Goal: Task Accomplishment & Management: Use online tool/utility

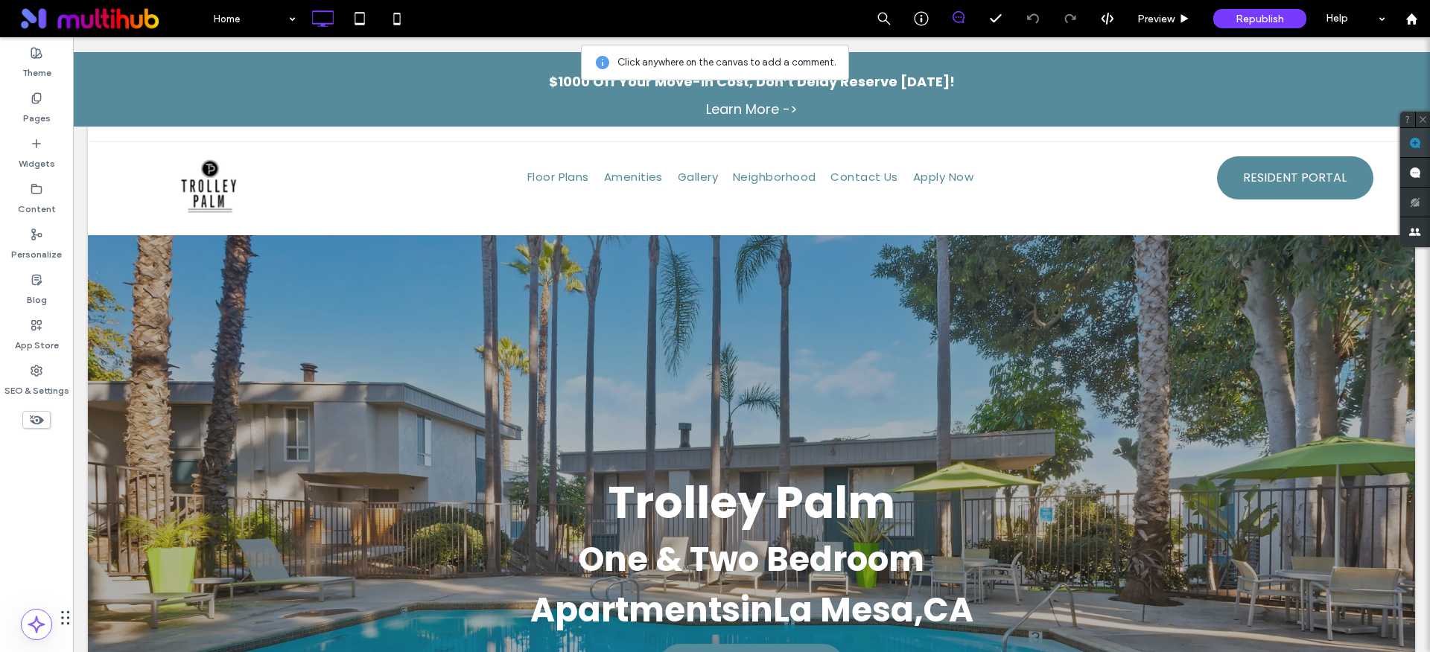
click at [1414, 143] on use at bounding box center [1415, 143] width 12 height 12
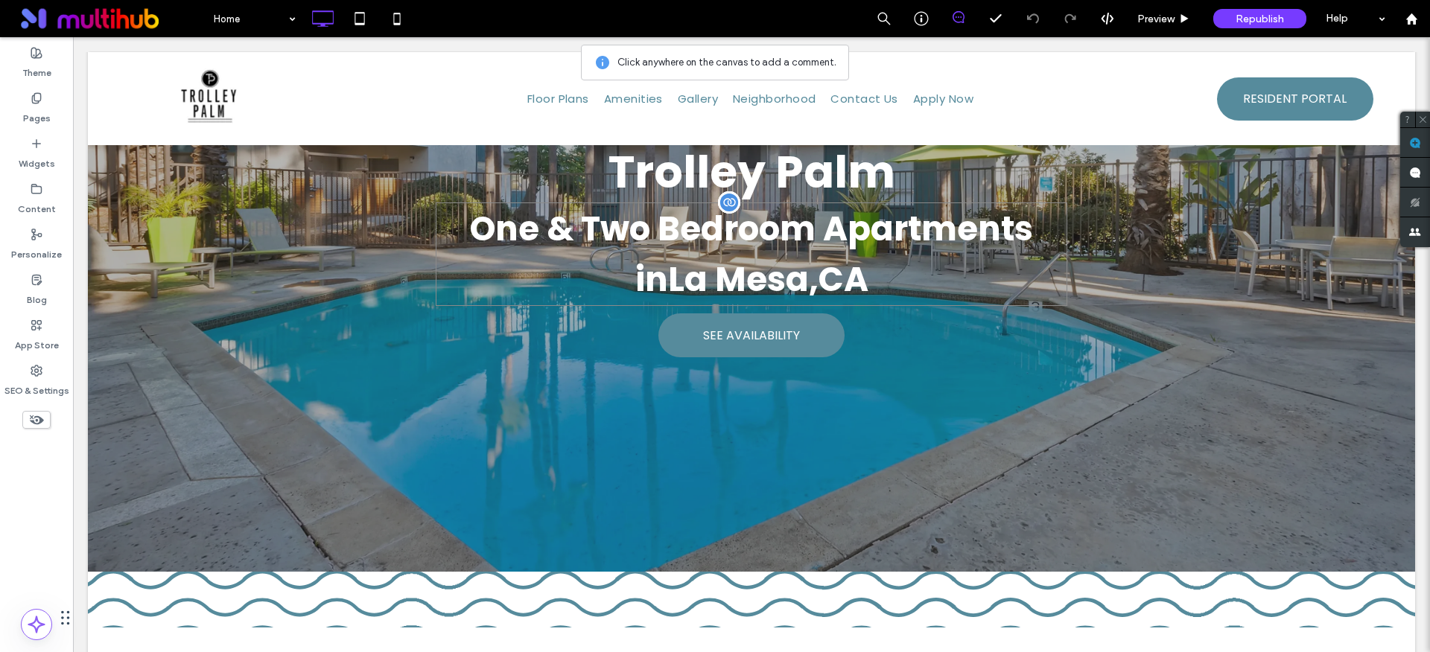
scroll to position [242, 0]
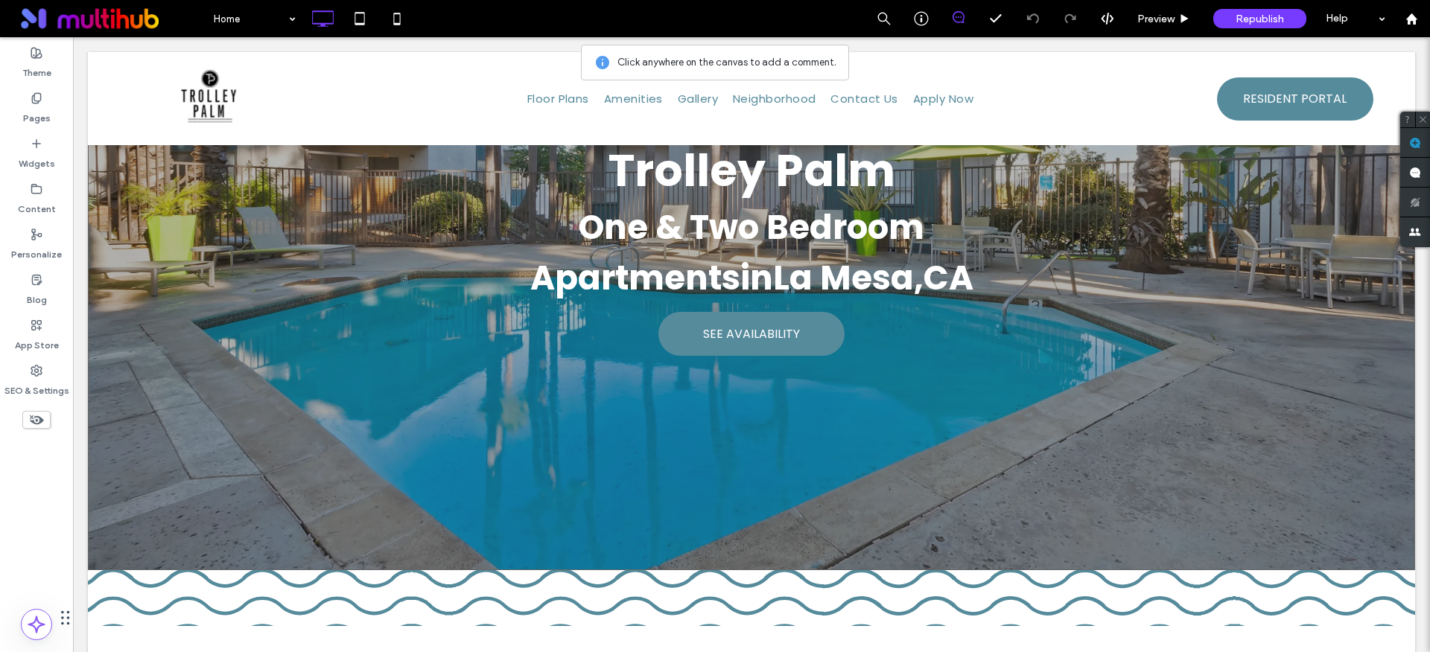
click at [1248, 340] on div "Trolley Palm One & Two Bedroom Apartments in [GEOGRAPHIC_DATA] , [GEOGRAPHIC_DA…" at bounding box center [751, 195] width 1327 height 749
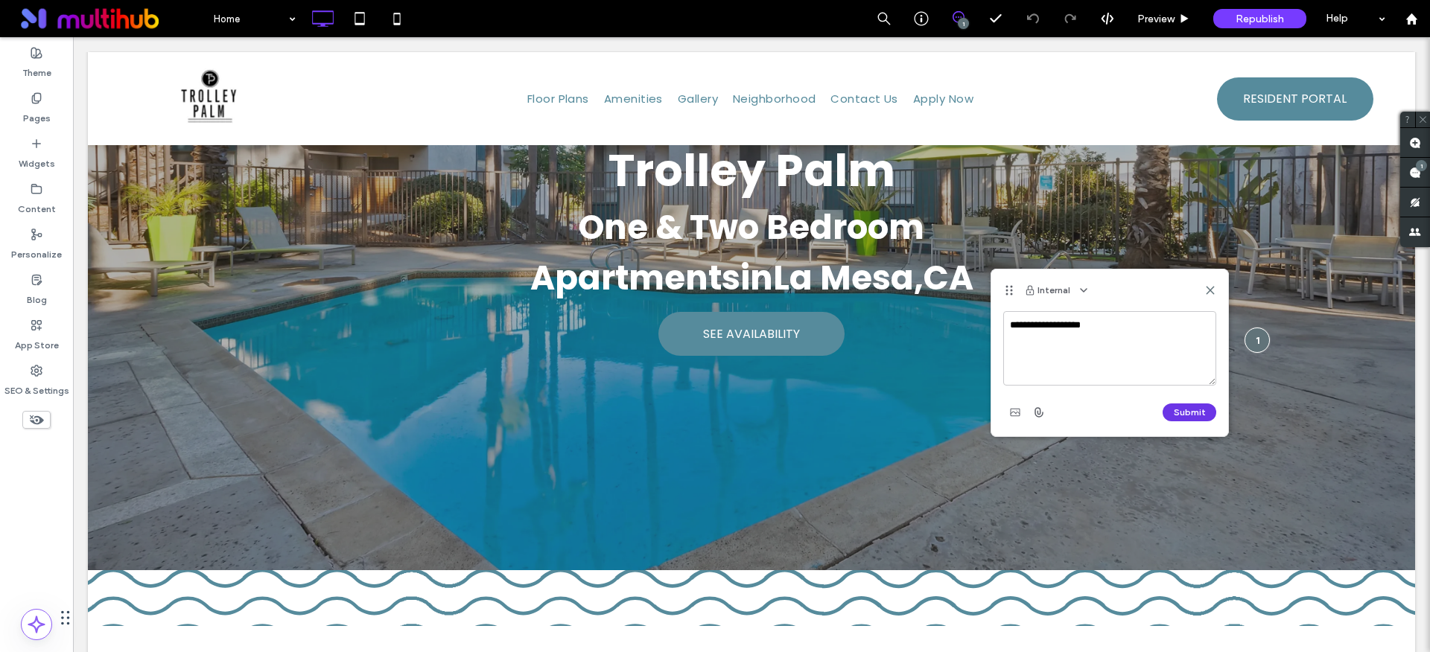
type textarea "**********"
click at [1201, 416] on button "Submit" at bounding box center [1190, 413] width 54 height 18
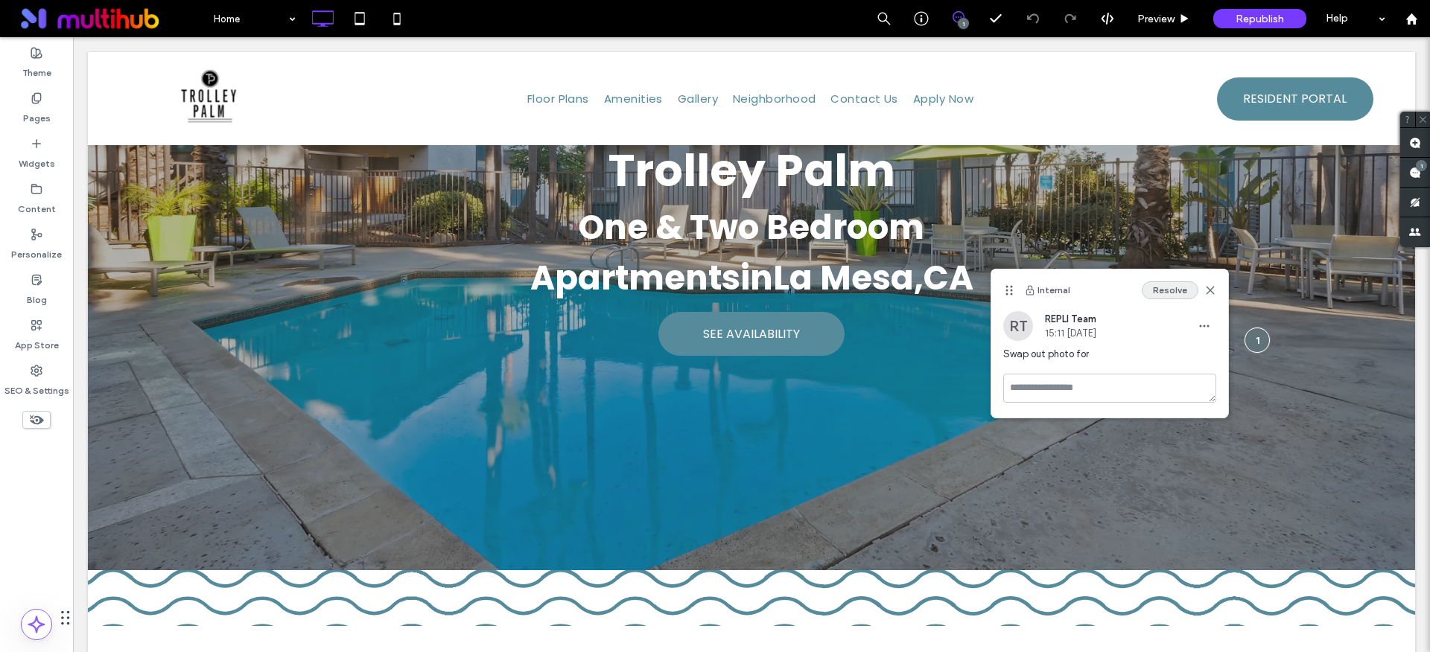
click at [1178, 288] on button "Resolve" at bounding box center [1170, 291] width 57 height 18
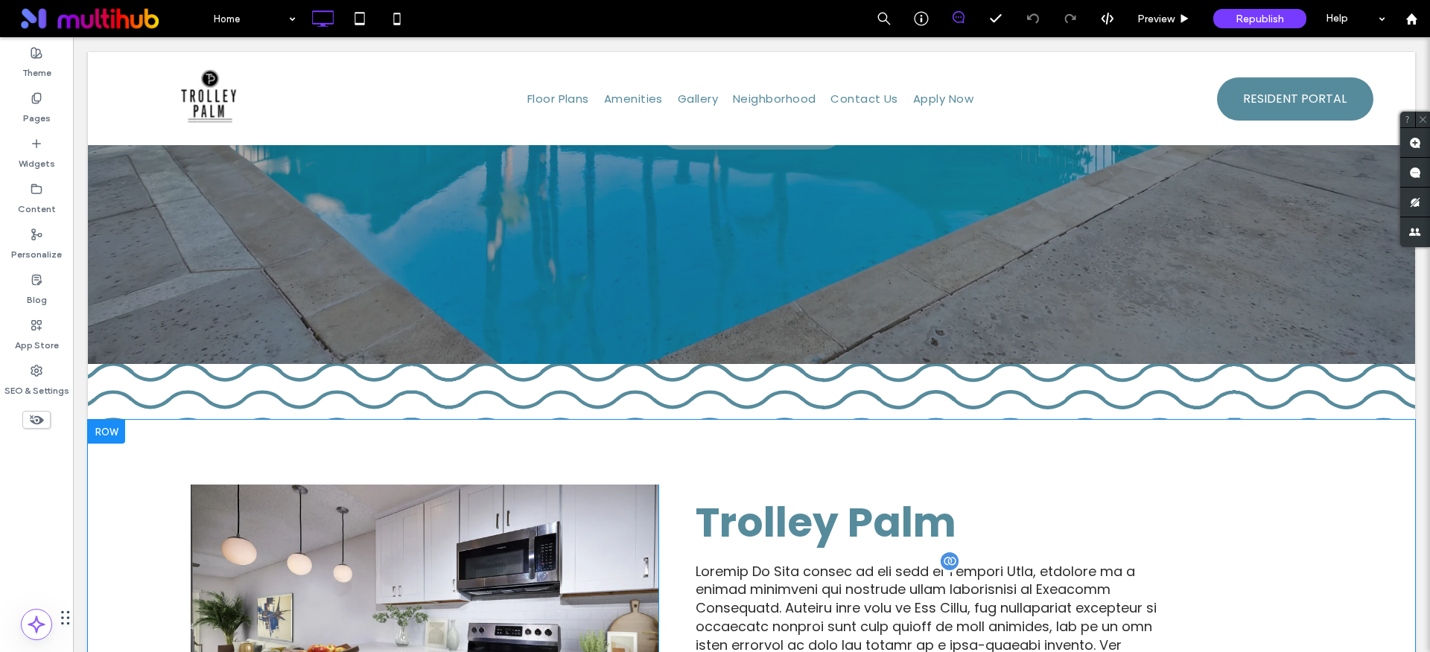
scroll to position [107, 0]
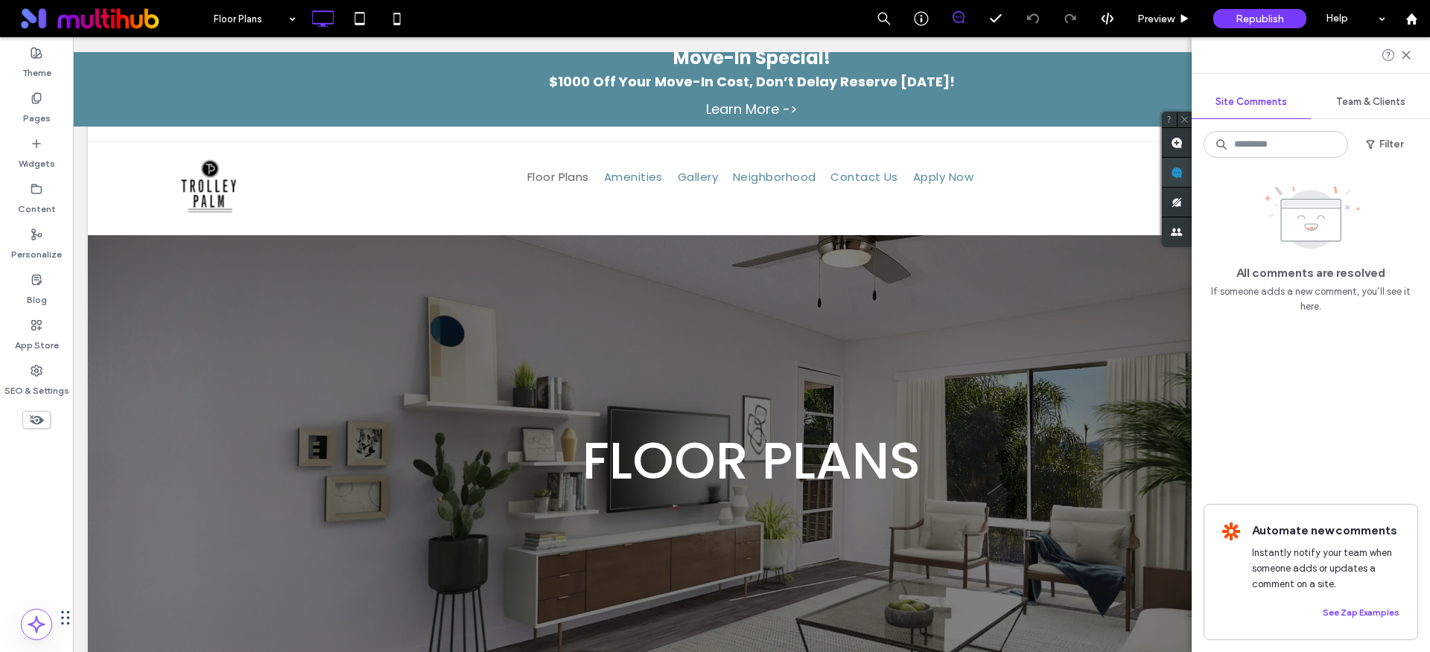
click at [1417, 171] on div "Site Comments Team & Clients Filter All comments are resolved If someone adds a…" at bounding box center [1311, 344] width 238 height 615
click at [1411, 54] on icon at bounding box center [1406, 55] width 12 height 12
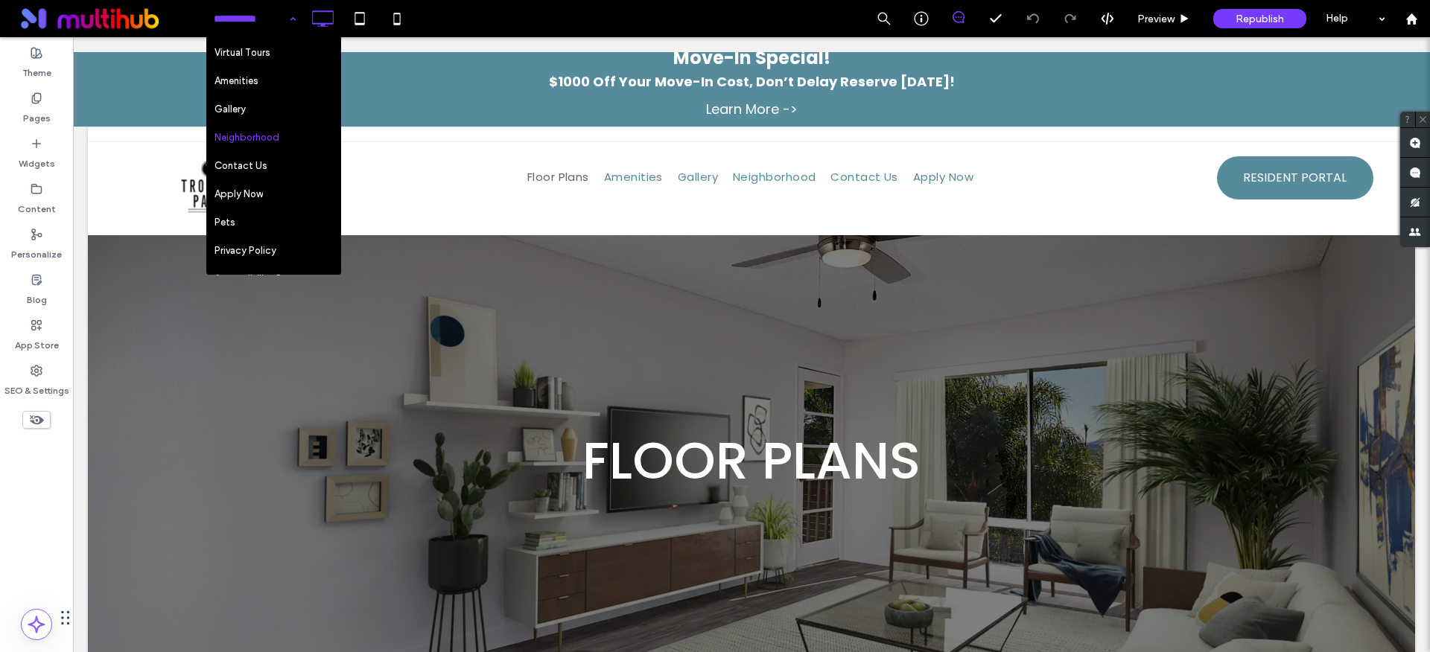
scroll to position [56, 0]
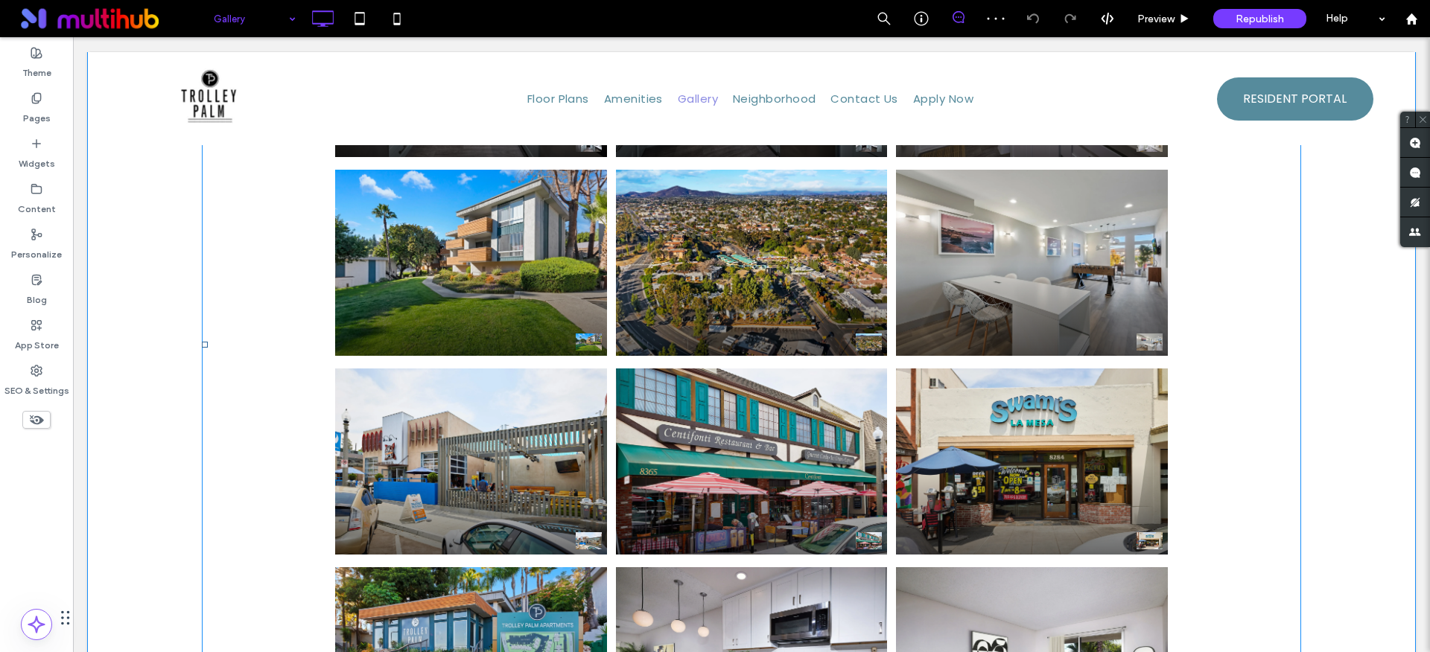
scroll to position [1552, 0]
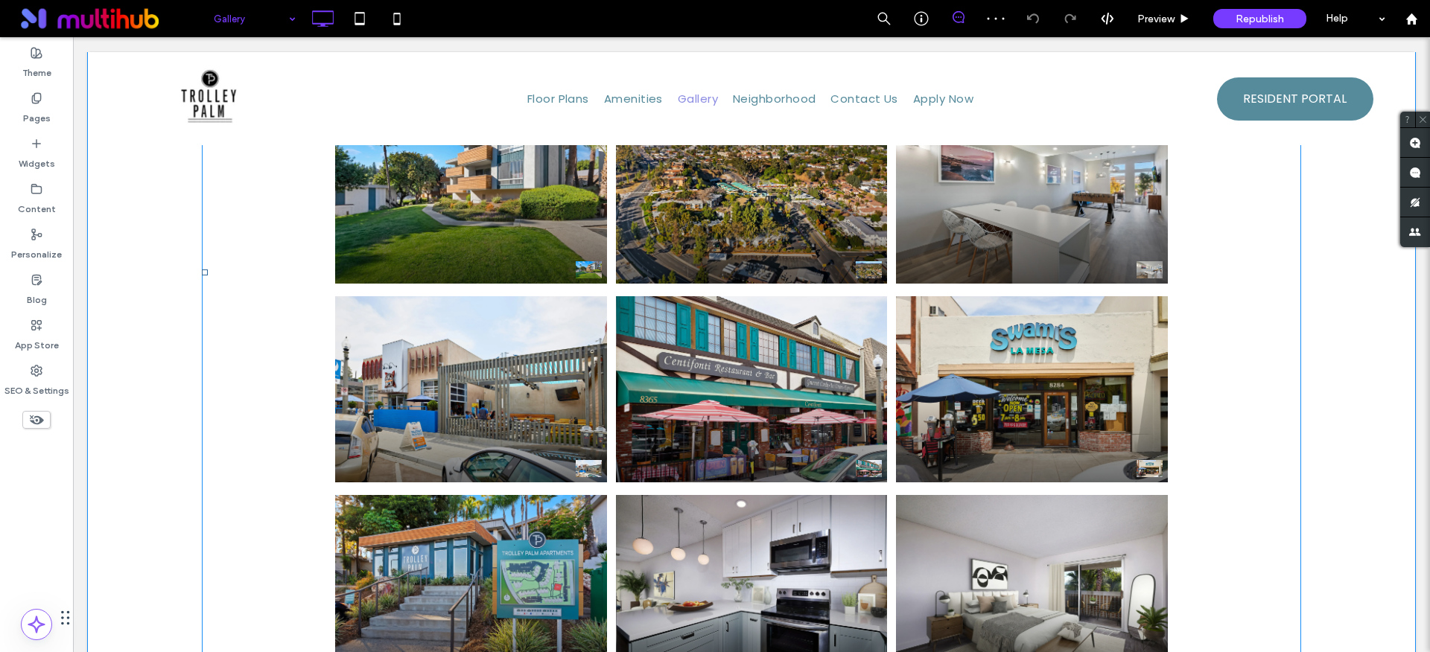
click at [626, 293] on span at bounding box center [751, 272] width 1099 height 2059
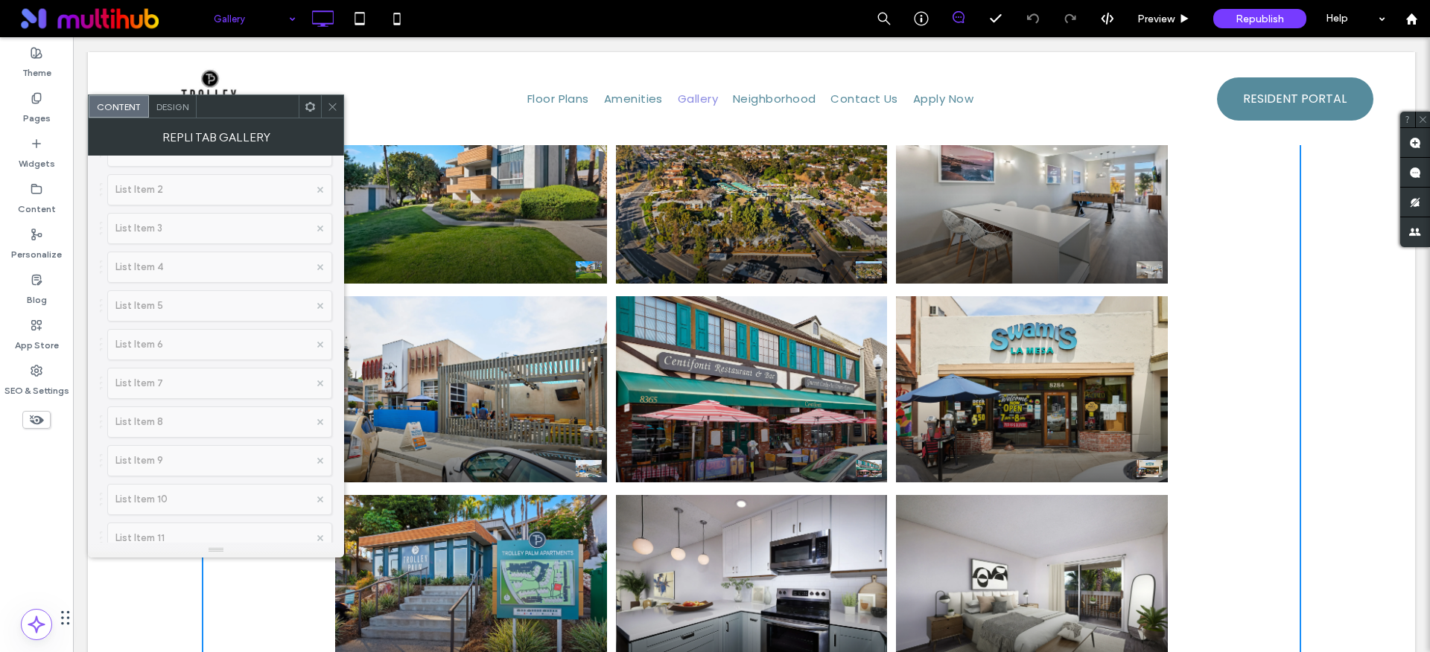
scroll to position [0, 0]
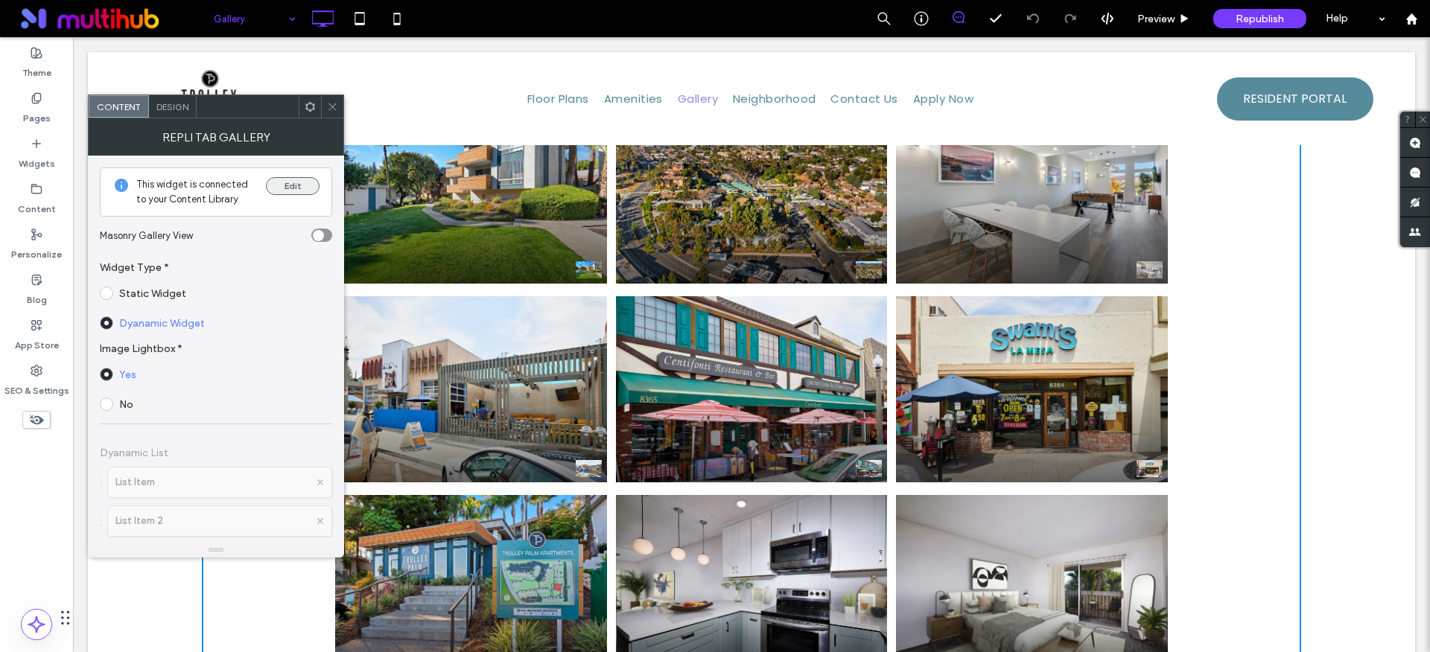
click at [279, 190] on button "Edit" at bounding box center [293, 186] width 54 height 18
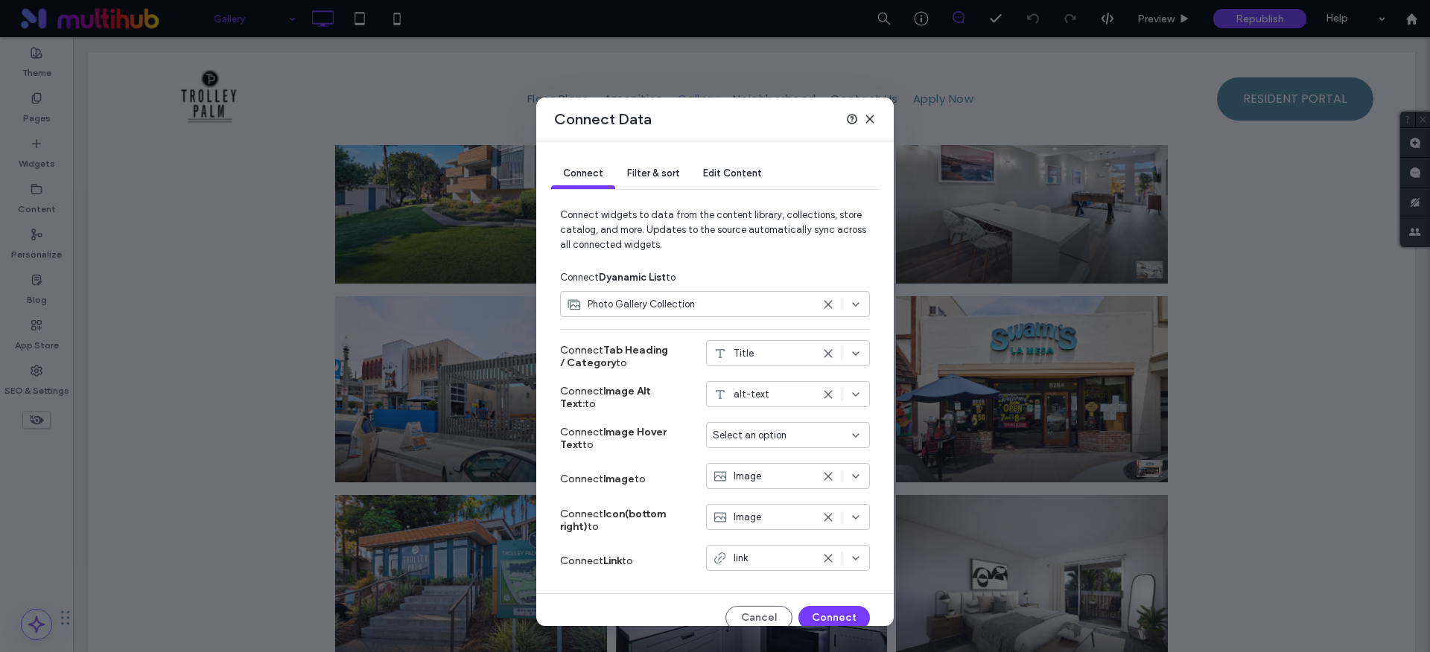
click at [825, 518] on use at bounding box center [828, 517] width 7 height 7
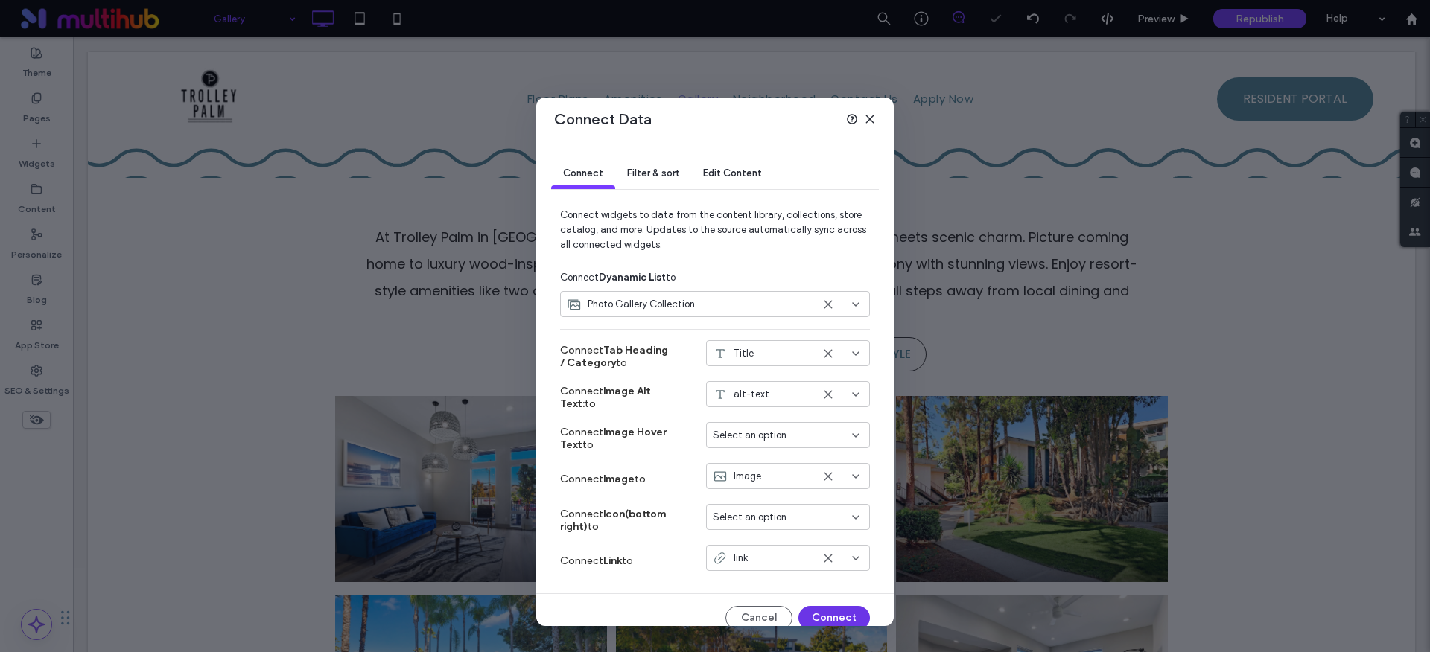
click at [816, 613] on button "Connect" at bounding box center [834, 618] width 72 height 24
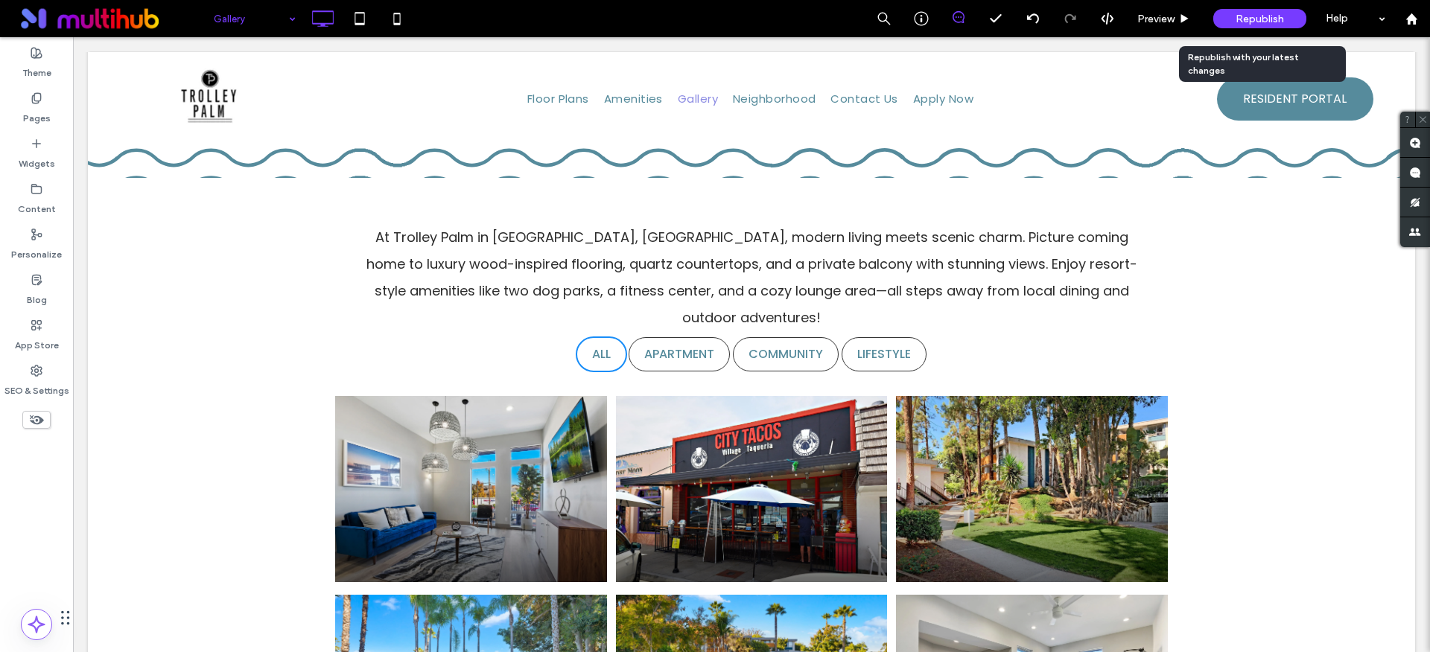
click at [1277, 23] on span "Republish" at bounding box center [1260, 19] width 48 height 13
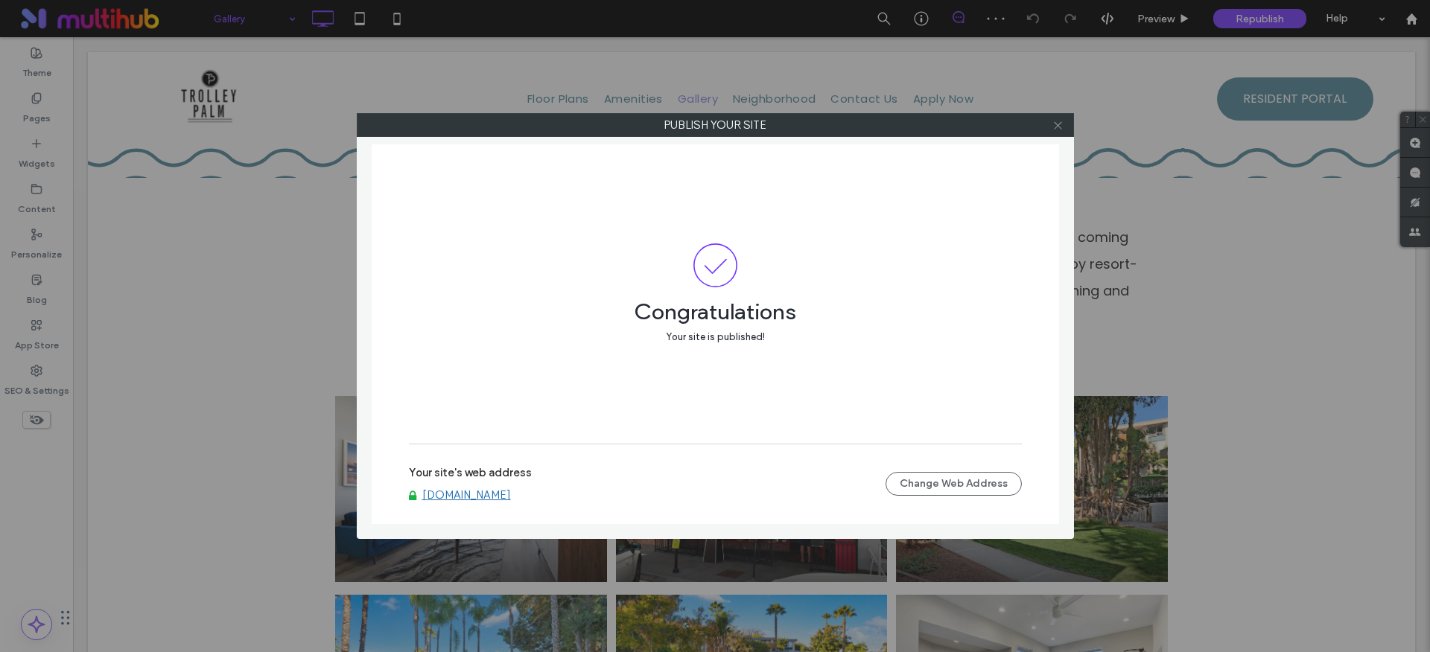
click at [1058, 127] on icon at bounding box center [1057, 125] width 11 height 11
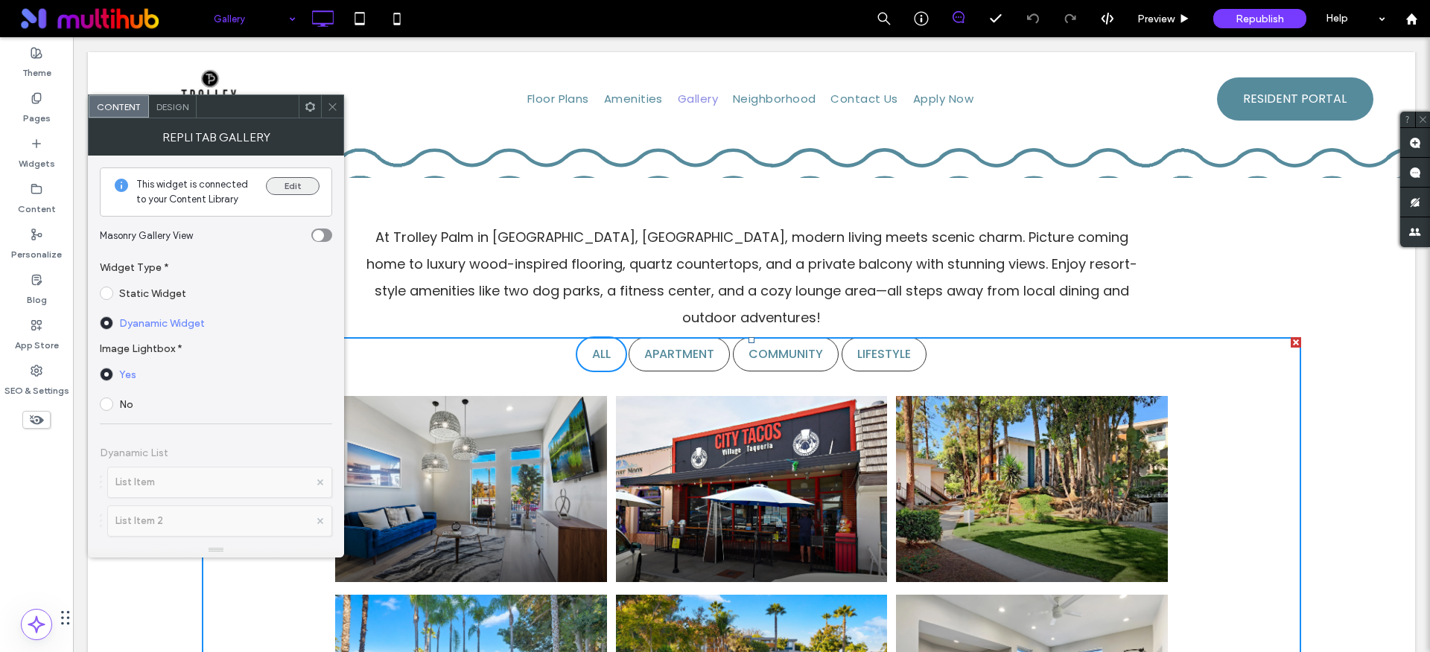
click at [302, 185] on button "Edit" at bounding box center [293, 186] width 54 height 18
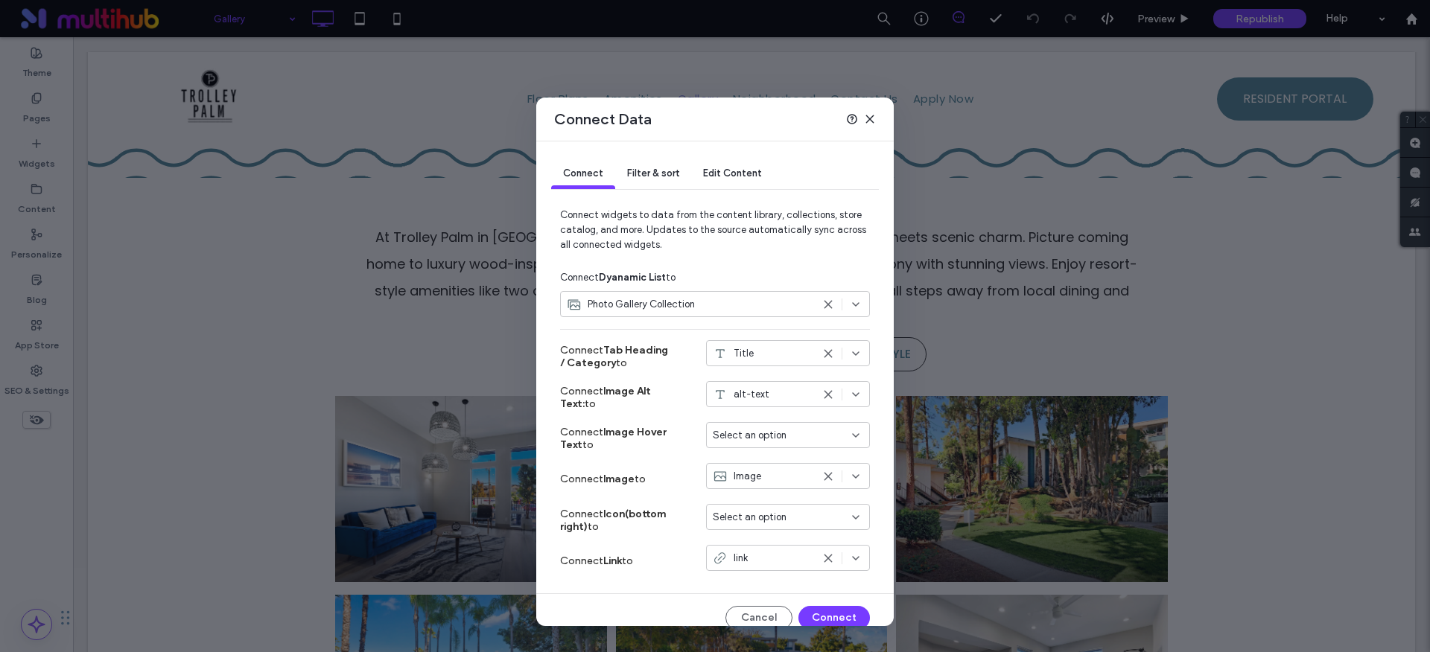
drag, startPoint x: 869, startPoint y: 119, endPoint x: 796, endPoint y: 82, distance: 81.9
click at [869, 119] on use at bounding box center [869, 119] width 7 height 7
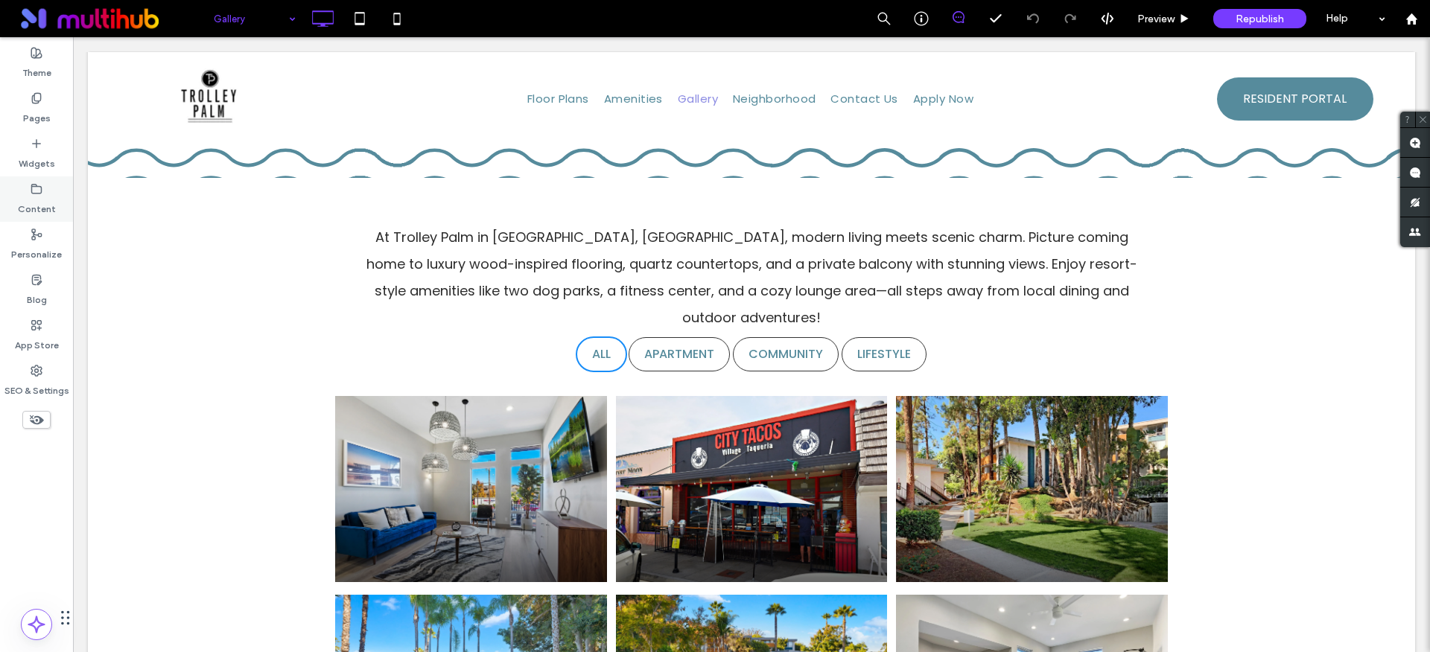
click at [34, 199] on label "Content" at bounding box center [37, 205] width 38 height 21
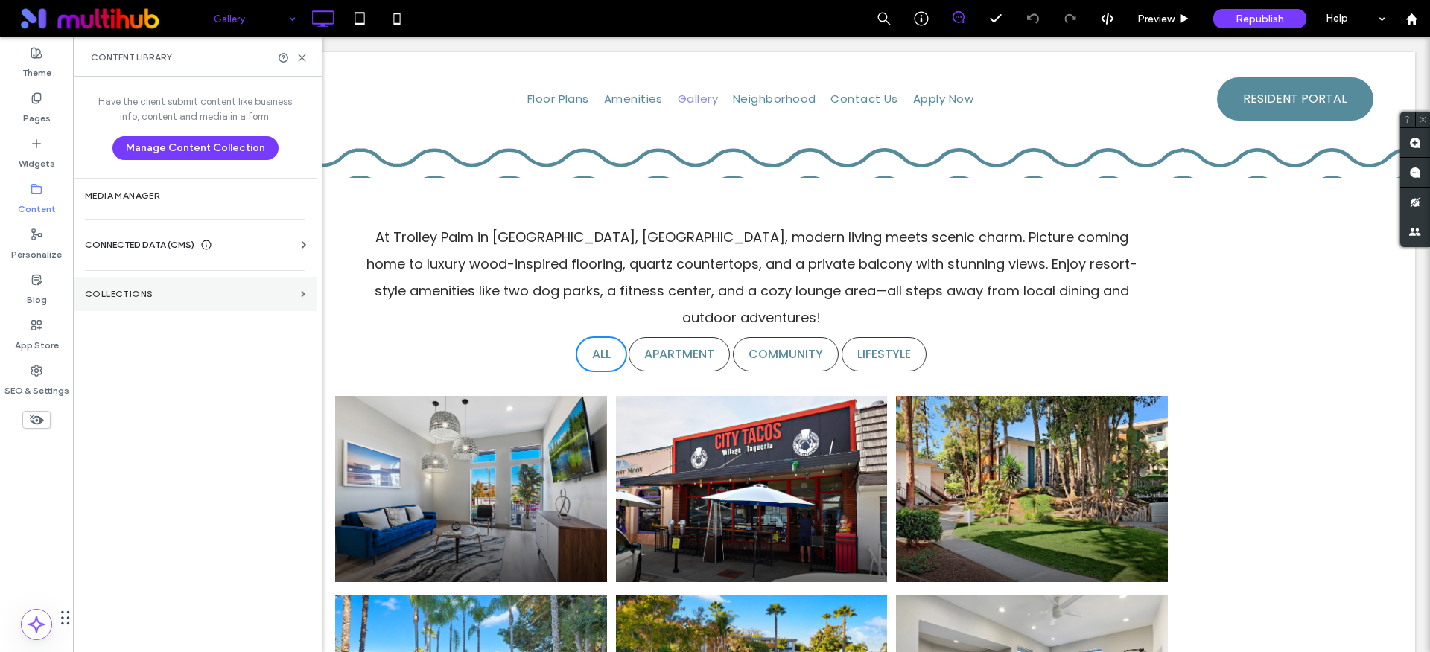
click at [147, 299] on label "Collections" at bounding box center [190, 294] width 210 height 10
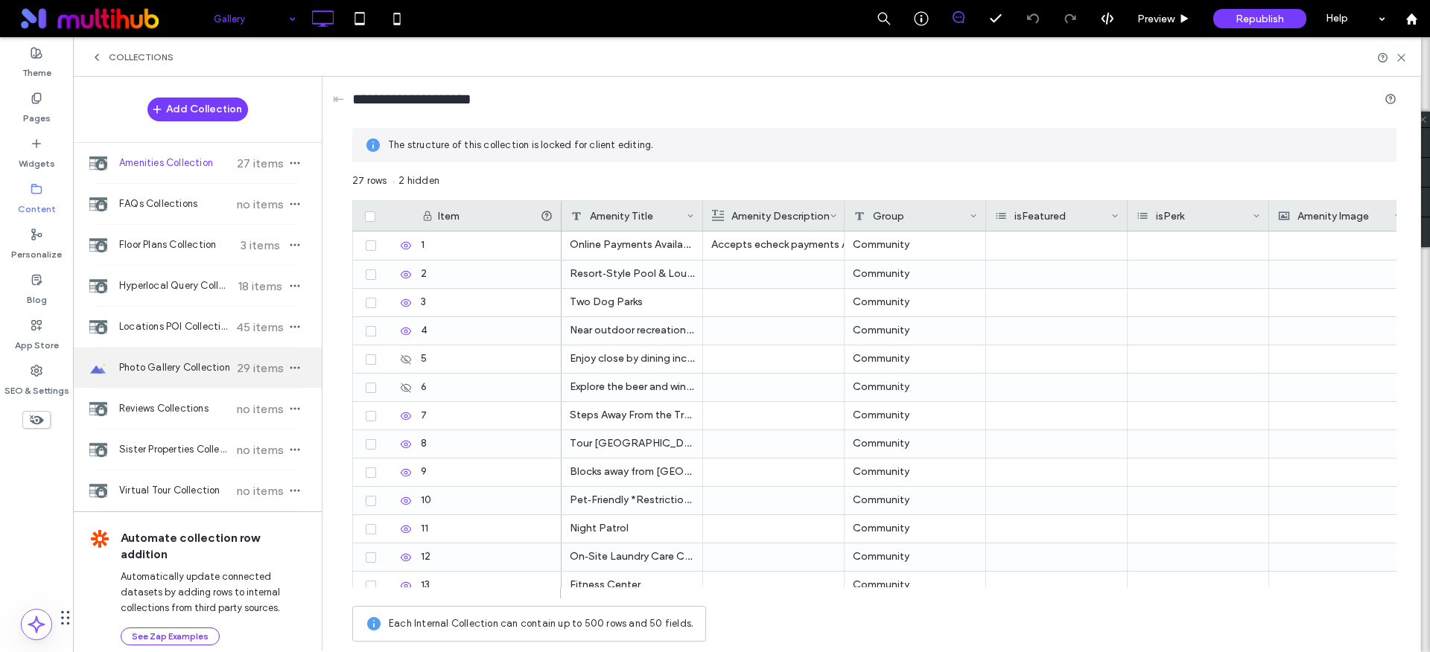
click at [181, 361] on span "Photo Gallery Collection" at bounding box center [174, 368] width 111 height 15
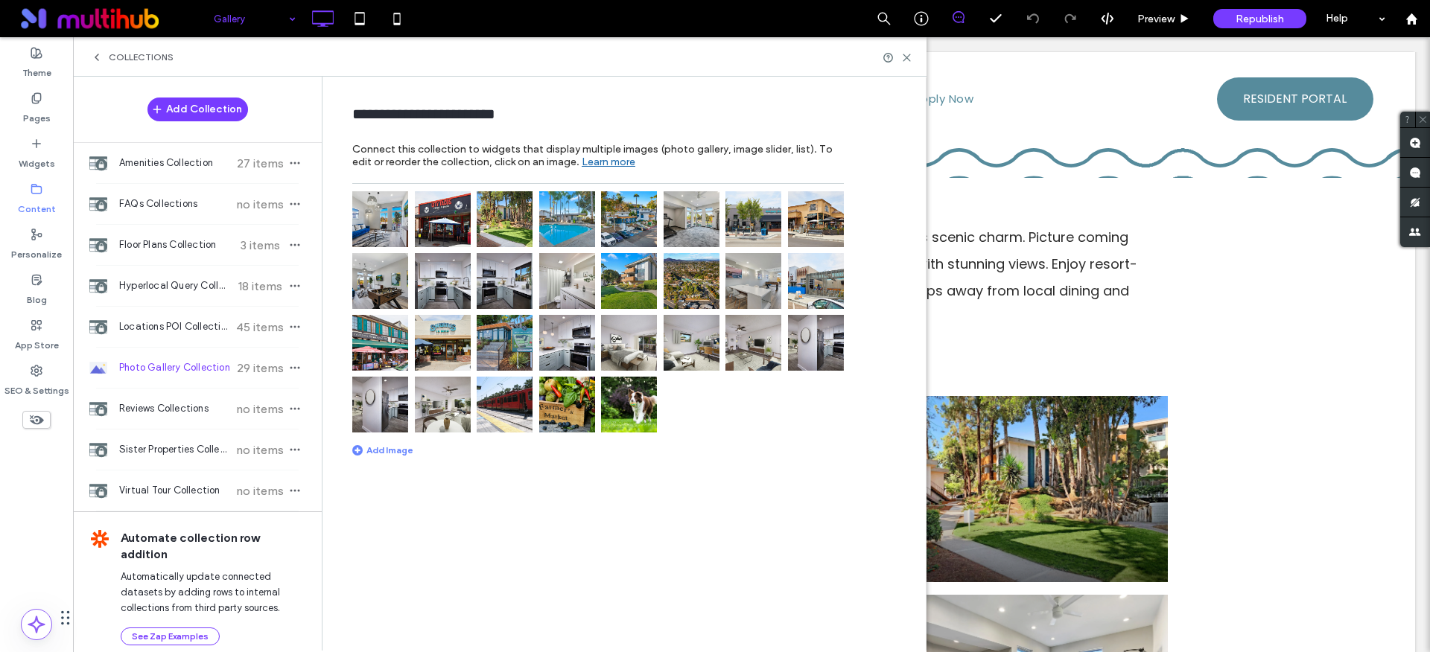
click at [497, 229] on img at bounding box center [505, 219] width 56 height 56
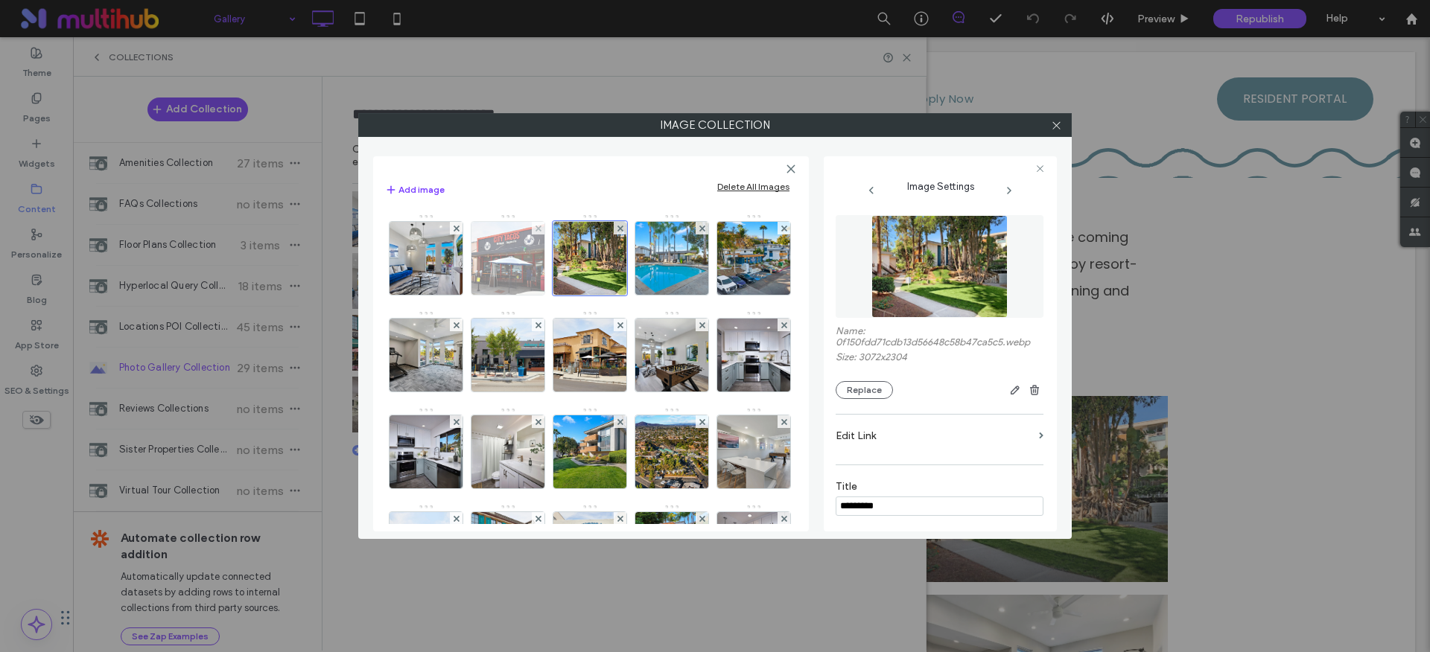
click at [527, 276] on img at bounding box center [508, 258] width 109 height 73
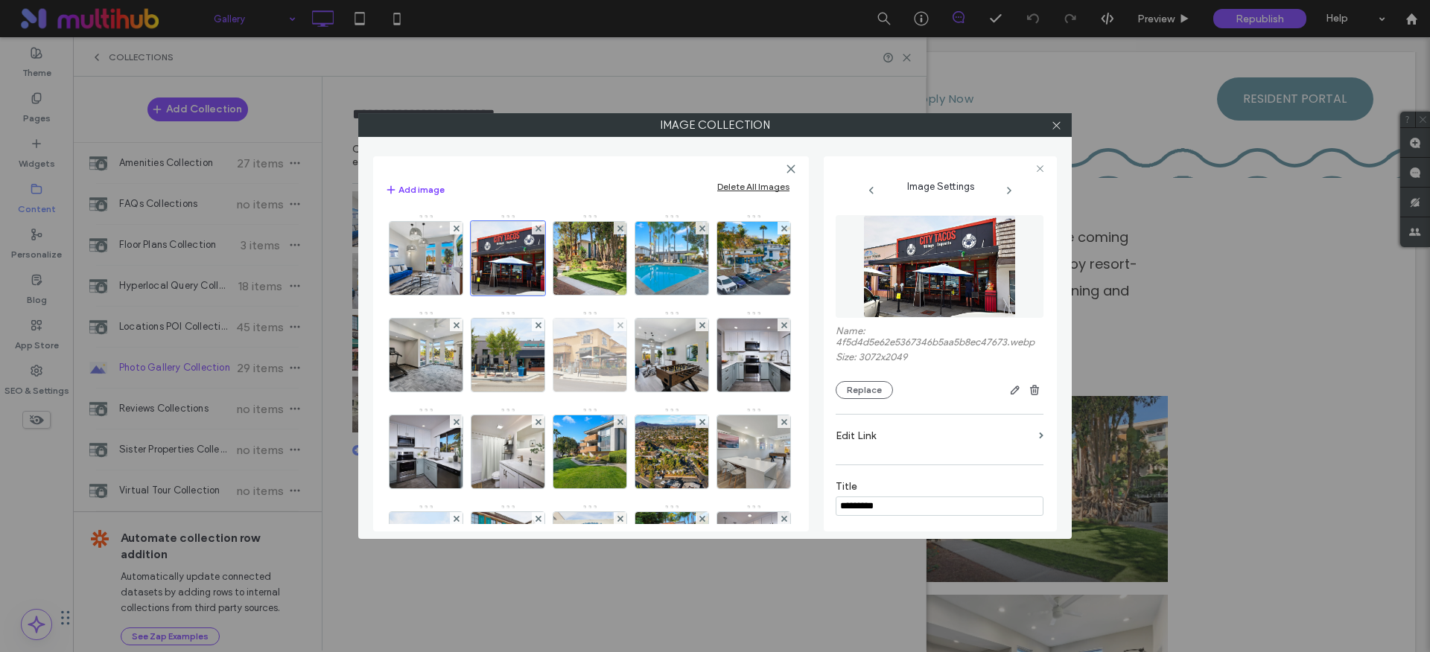
click at [645, 372] on img at bounding box center [590, 355] width 109 height 73
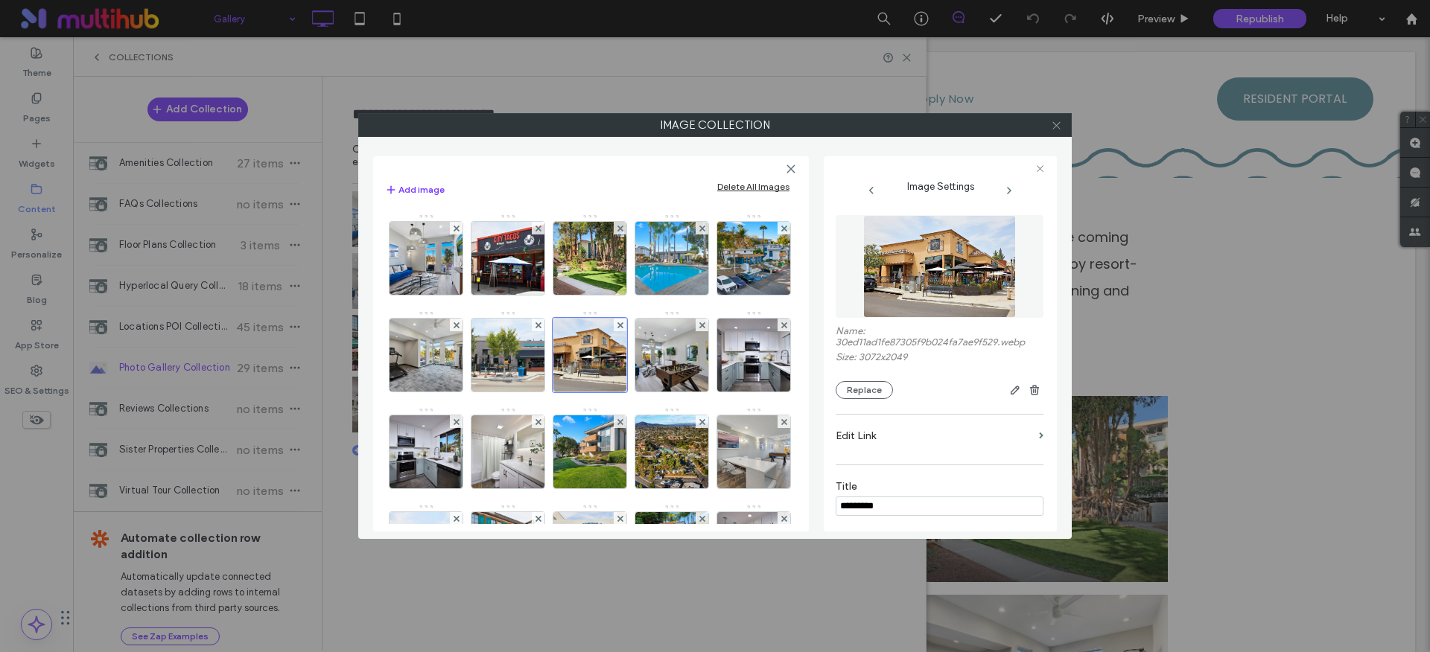
click at [1056, 127] on icon at bounding box center [1056, 125] width 11 height 11
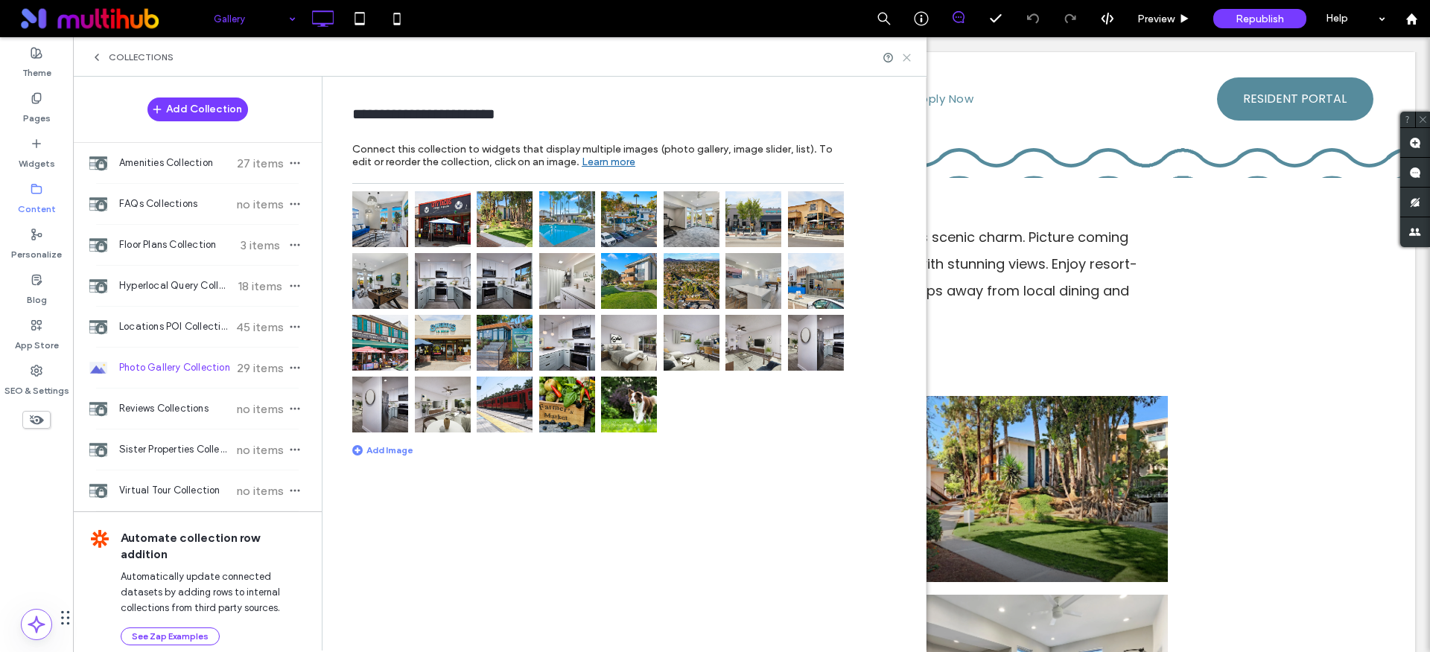
click at [907, 56] on use at bounding box center [906, 57] width 7 height 7
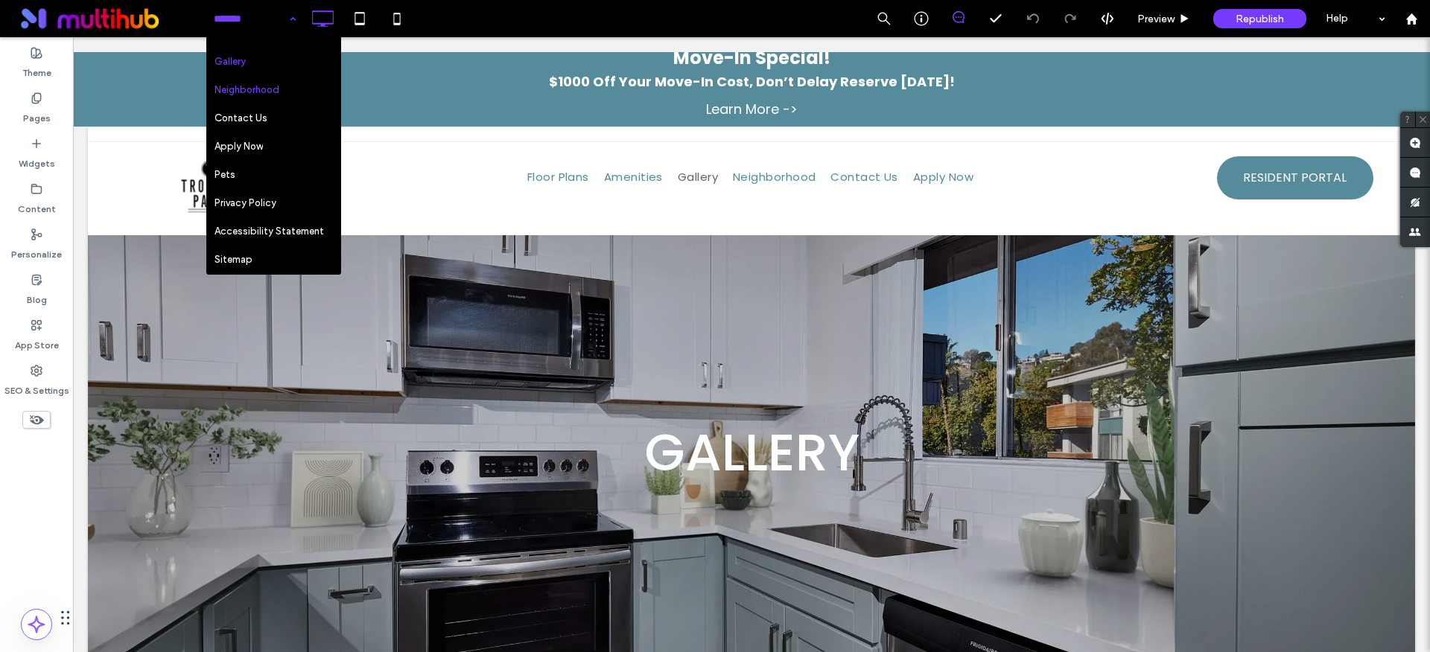
scroll to position [105, 0]
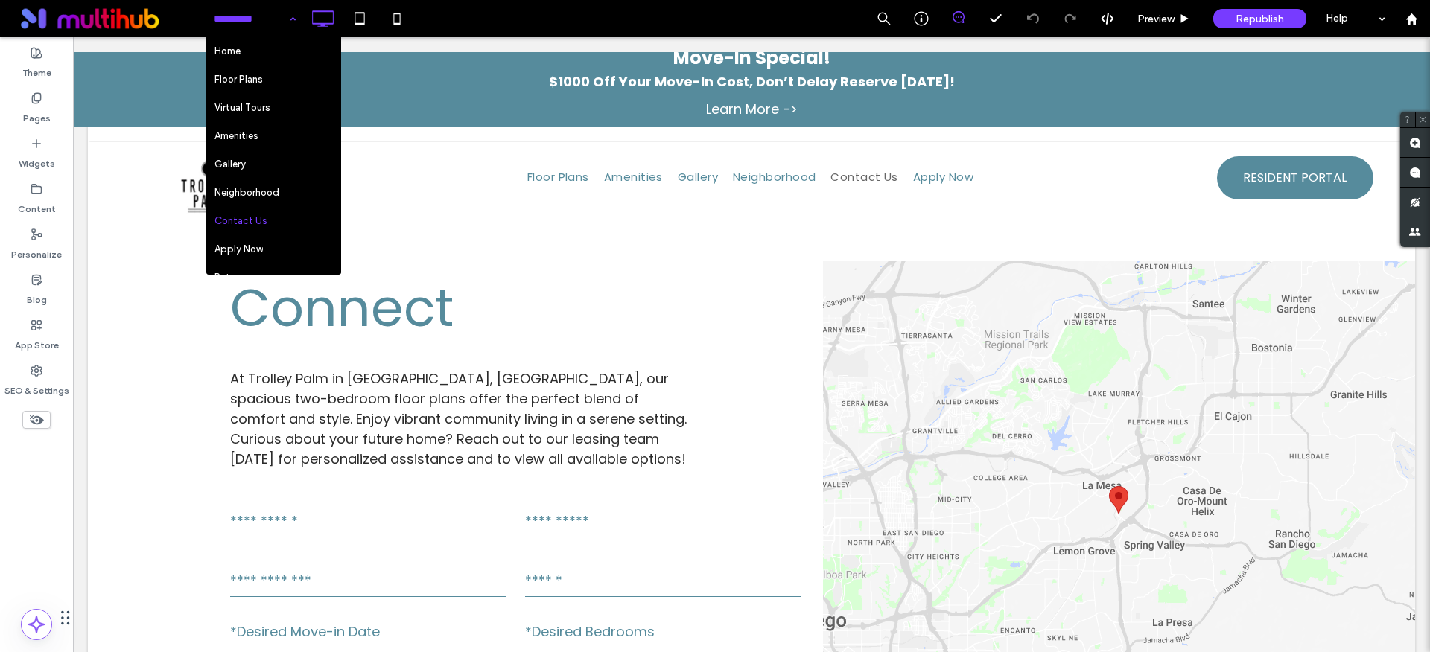
click at [238, 6] on input at bounding box center [251, 18] width 74 height 37
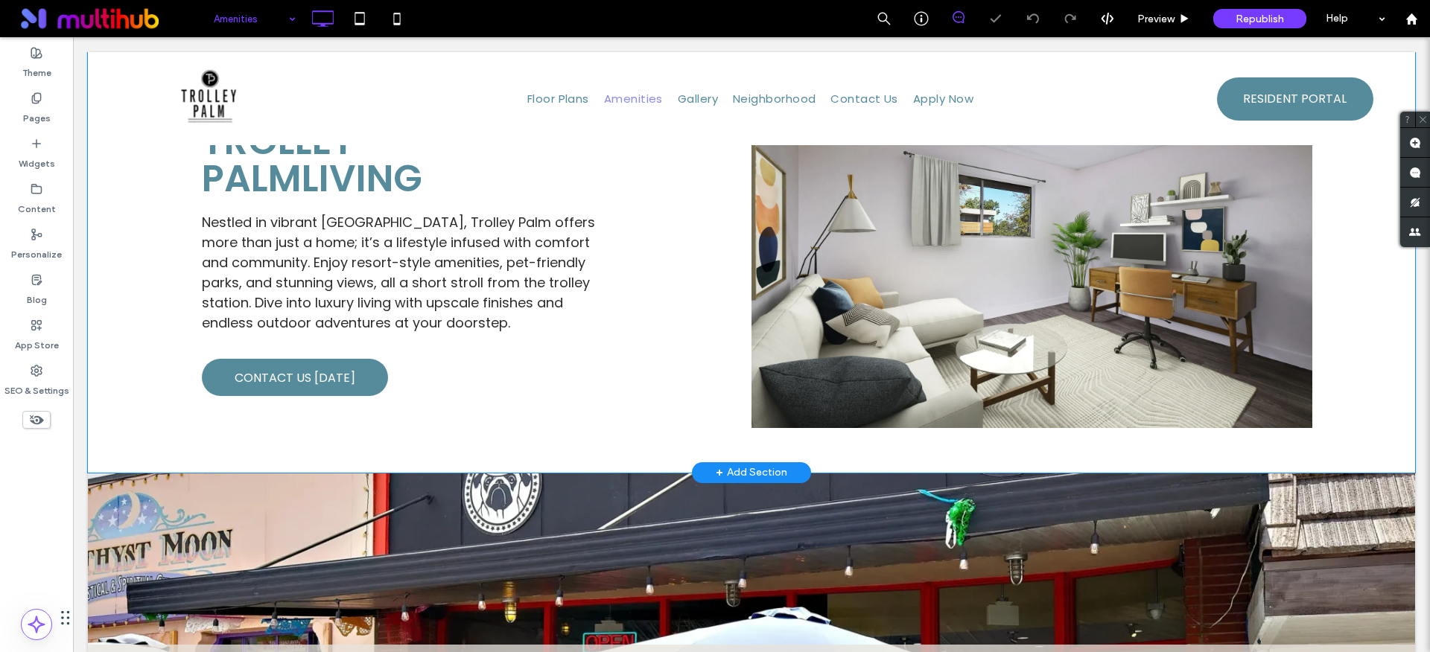
scroll to position [751, 0]
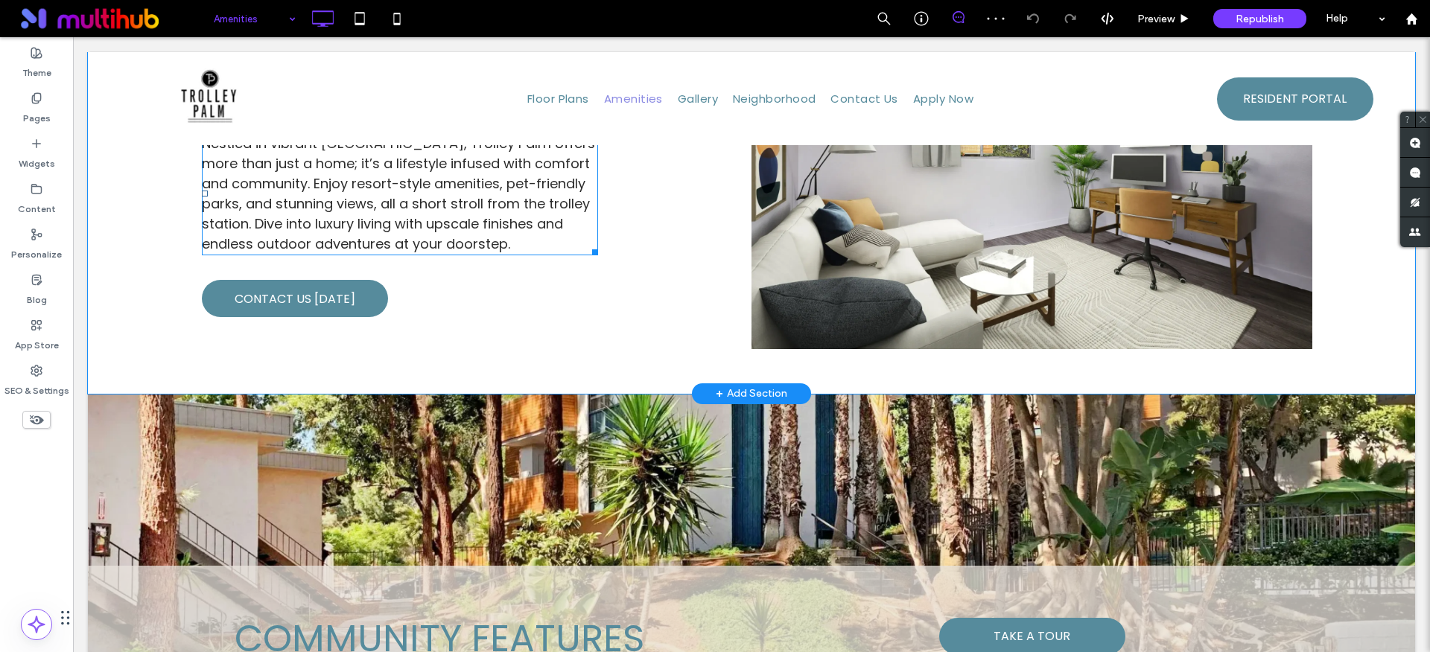
click at [366, 235] on span "Nestled in vibrant [GEOGRAPHIC_DATA], Trolley Palm offers more than just a home…" at bounding box center [398, 193] width 393 height 119
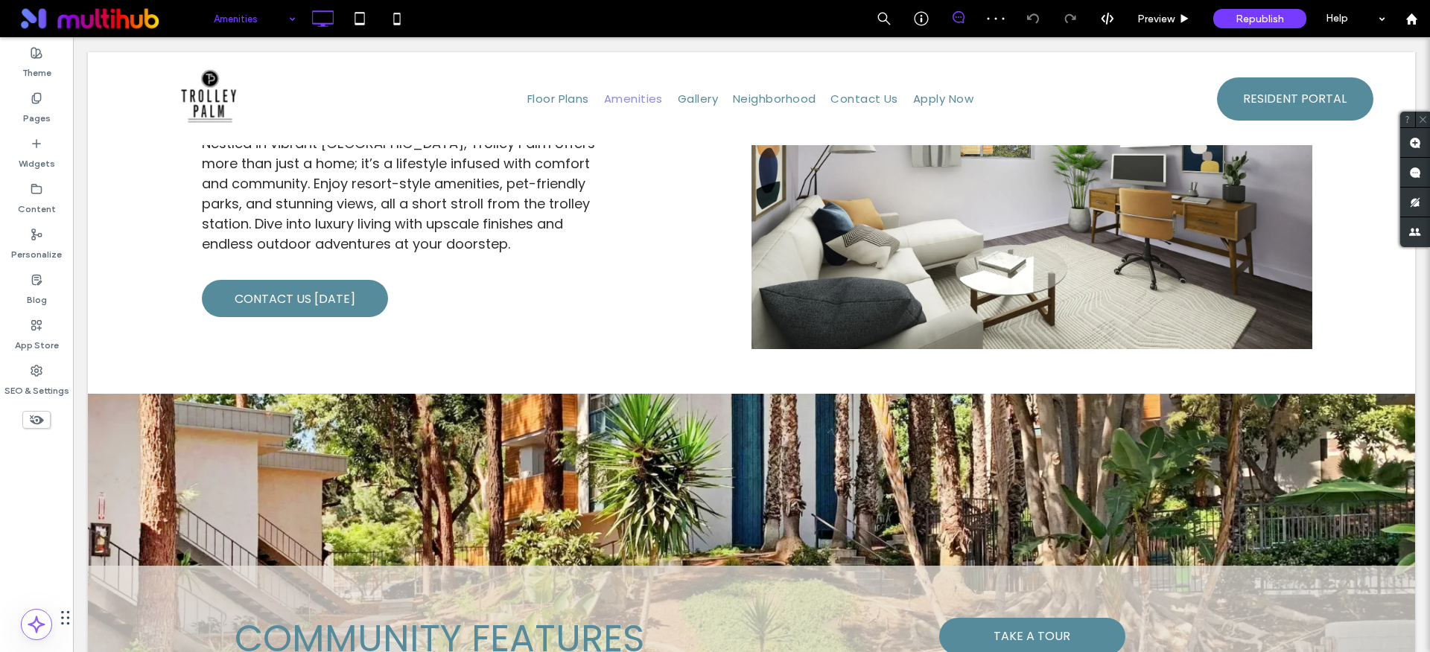
type input "*******"
type input "**"
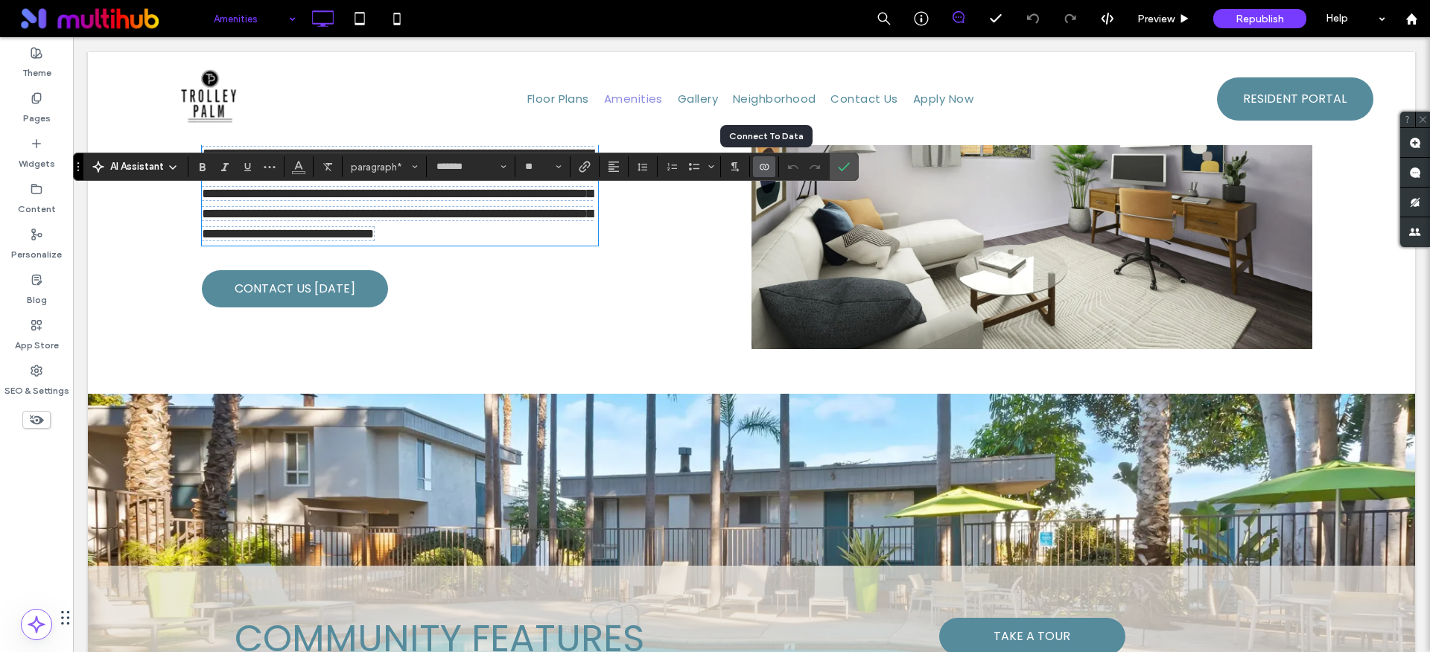
click at [763, 169] on icon "Connect To Data" at bounding box center [764, 167] width 12 height 12
click at [775, 101] on span "Edit Content" at bounding box center [795, 101] width 58 height 15
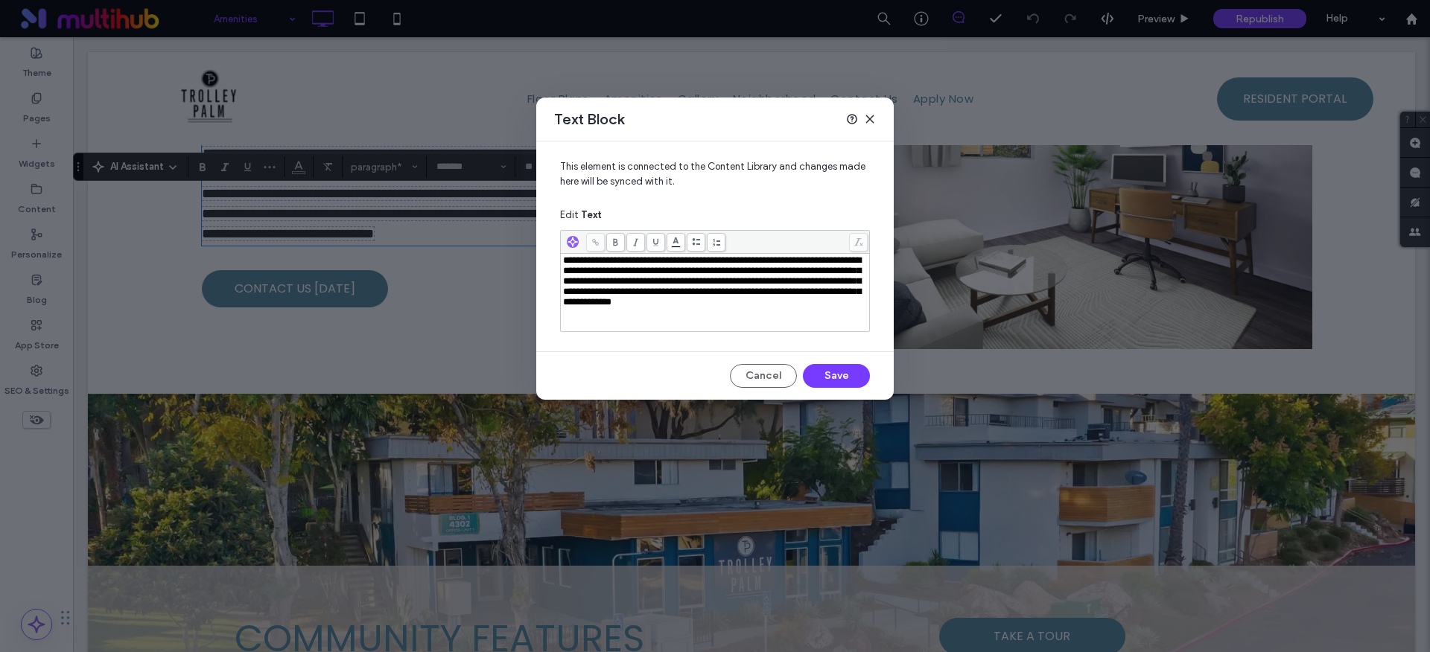
click at [708, 276] on span "**********" at bounding box center [712, 280] width 298 height 51
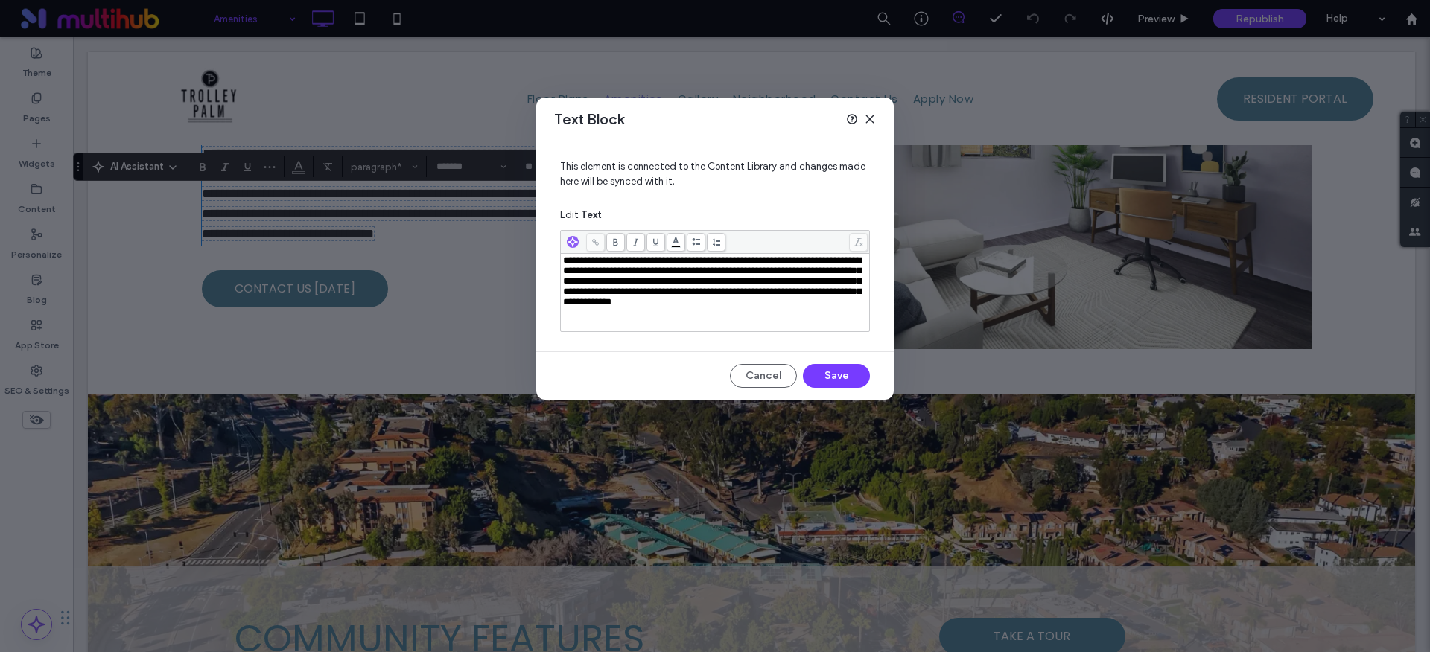
click at [775, 293] on span "**********" at bounding box center [712, 280] width 298 height 51
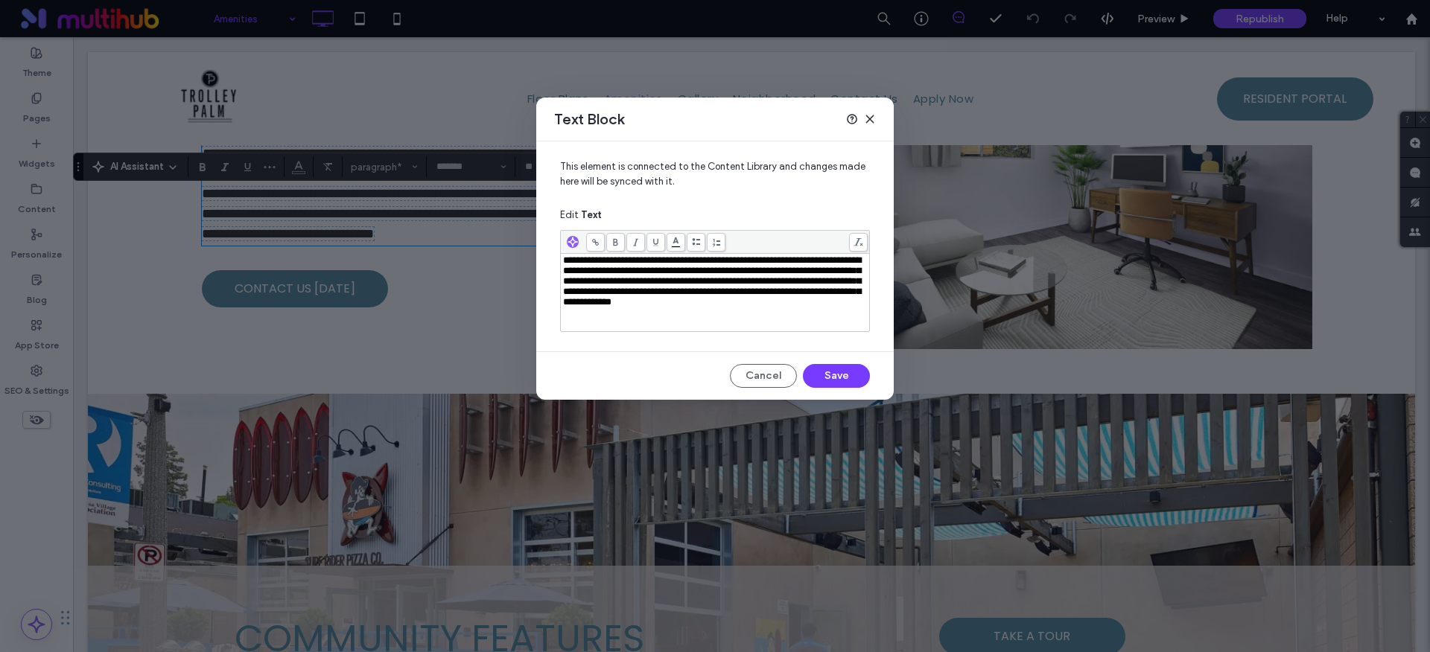
click at [869, 120] on use at bounding box center [869, 119] width 7 height 7
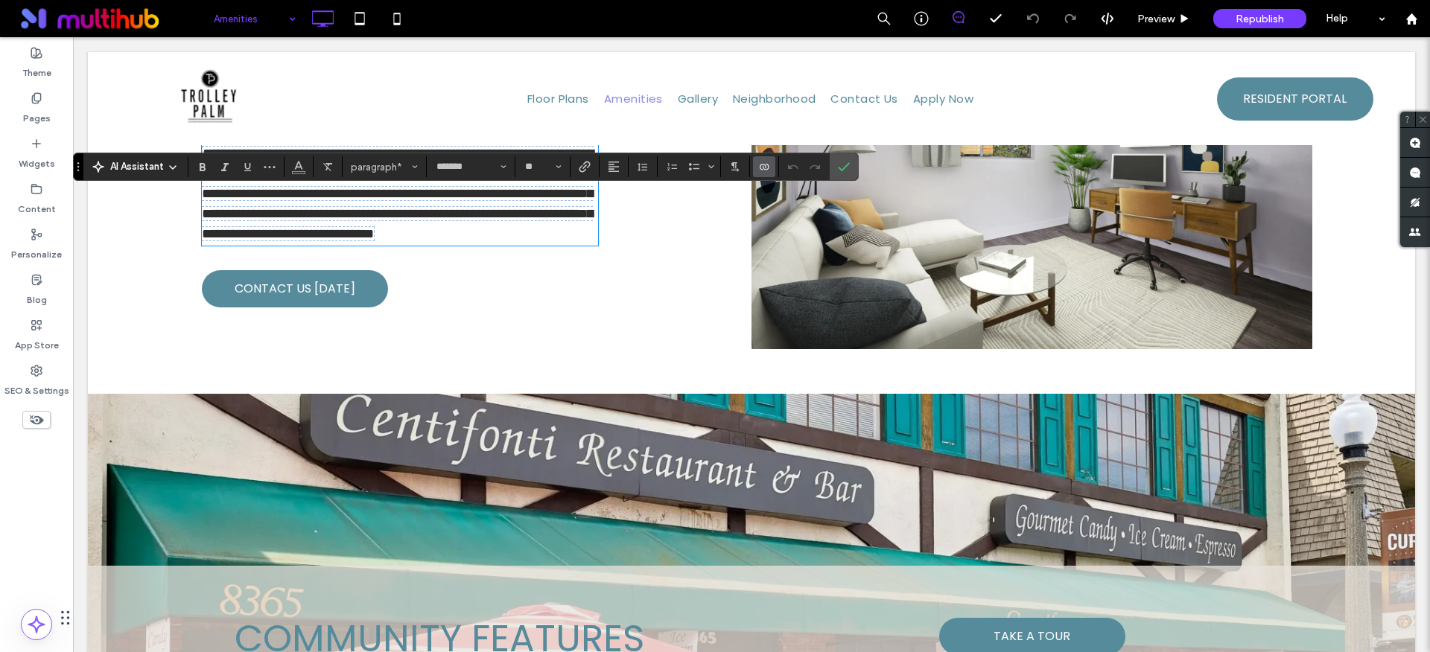
click at [640, 307] on div "**********" at bounding box center [471, 162] width 561 height 374
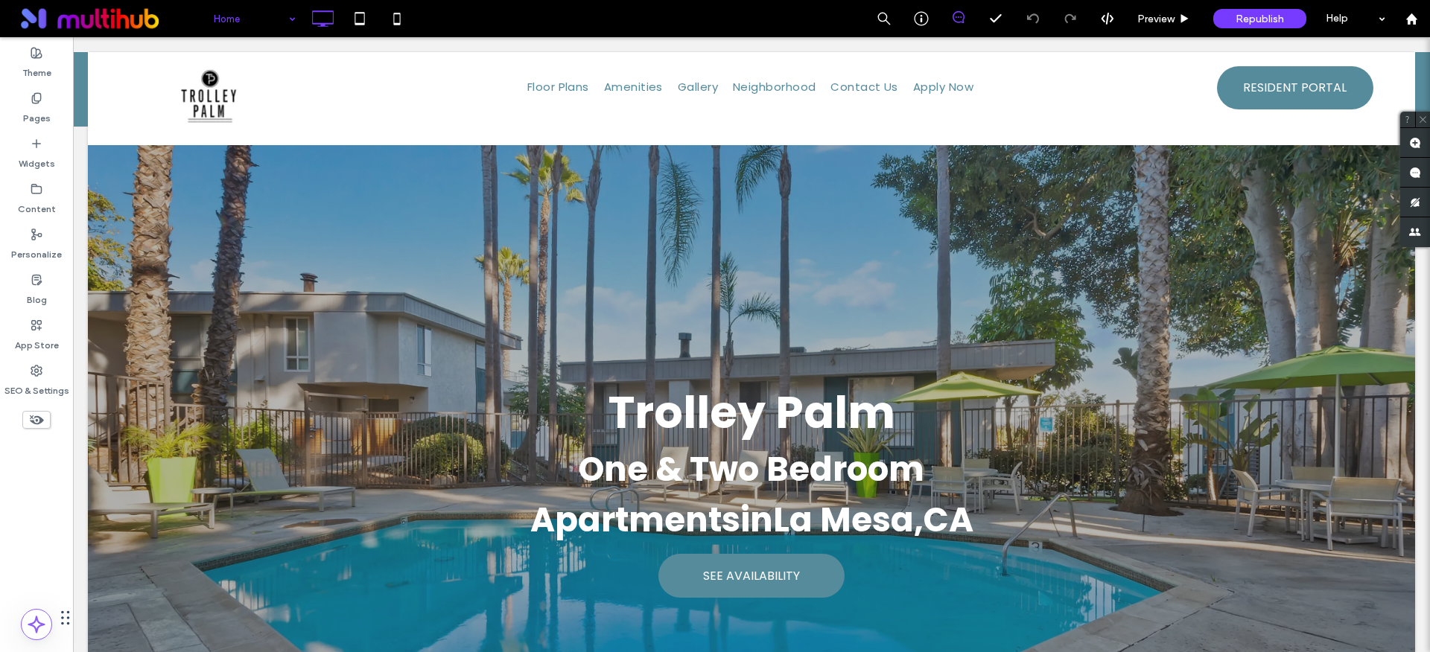
scroll to position [0, 0]
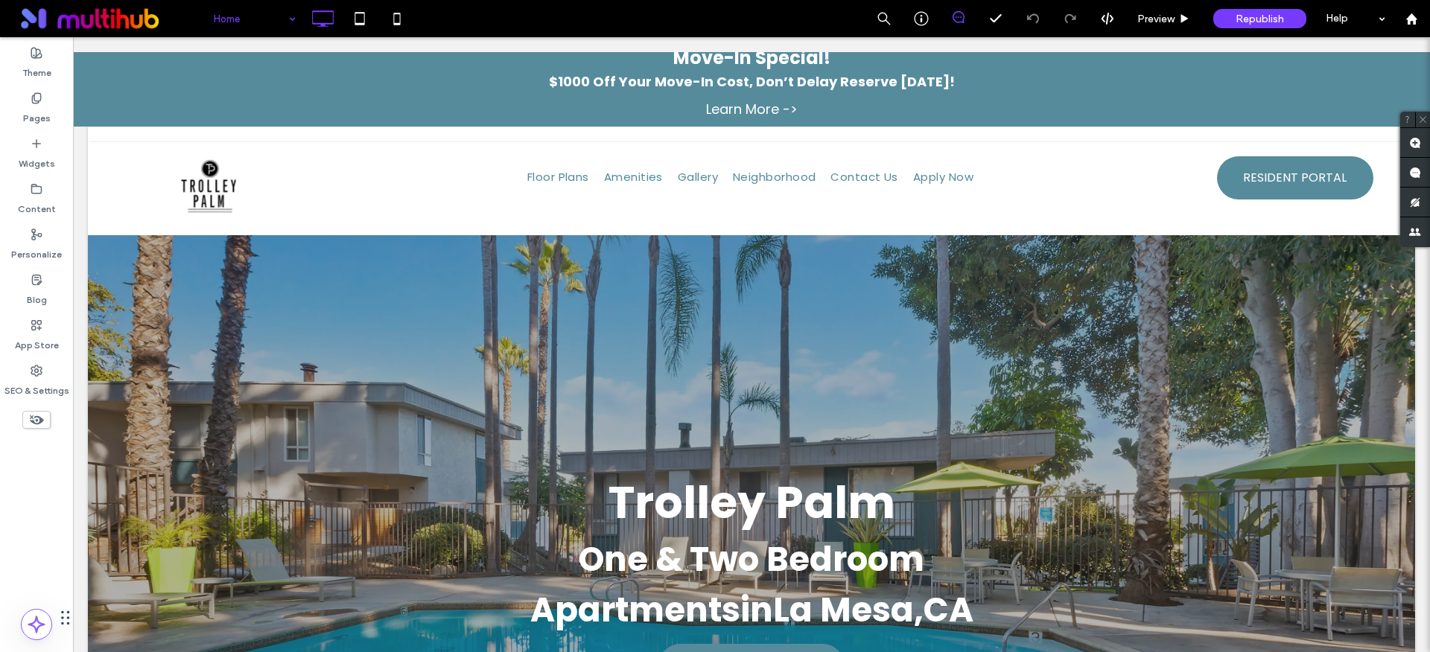
click at [657, 90] on p "$1000 Off Your Move-In Cost, Don’t Delay Reserve [DATE]!" at bounding box center [751, 82] width 1342 height 20
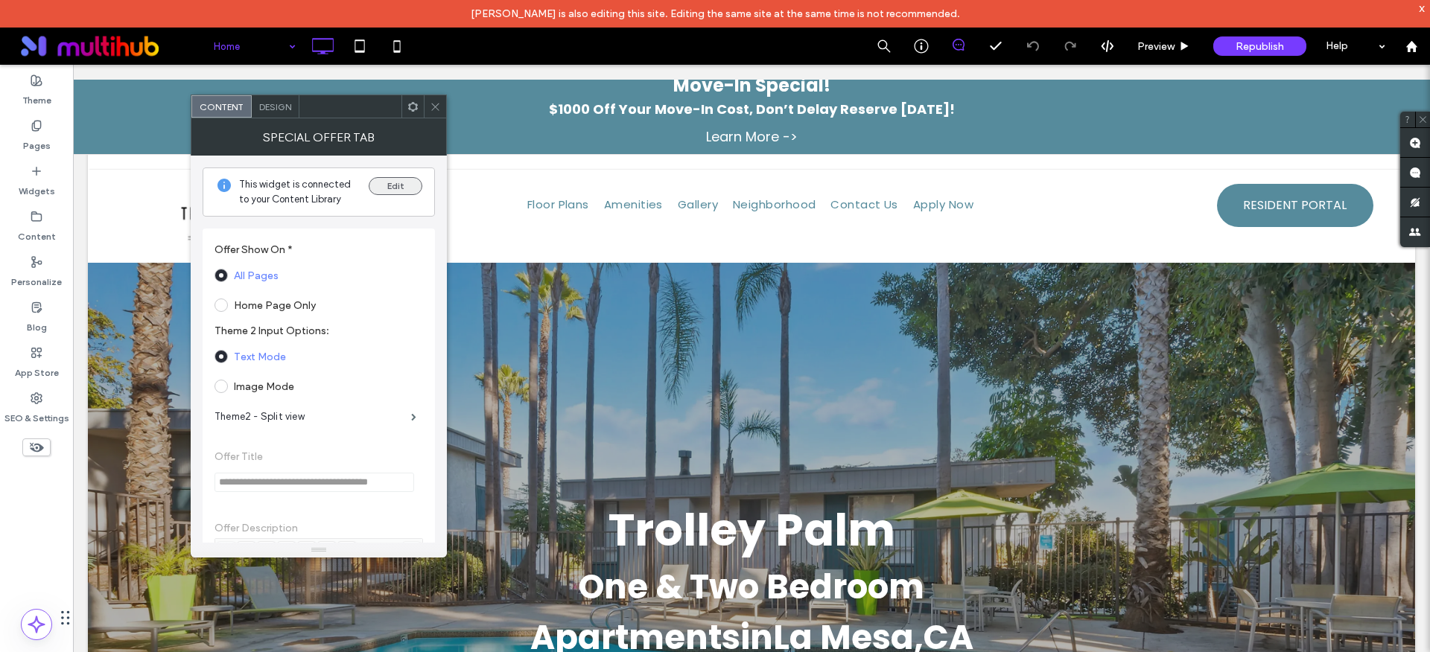
click at [396, 189] on button "Edit" at bounding box center [396, 186] width 54 height 18
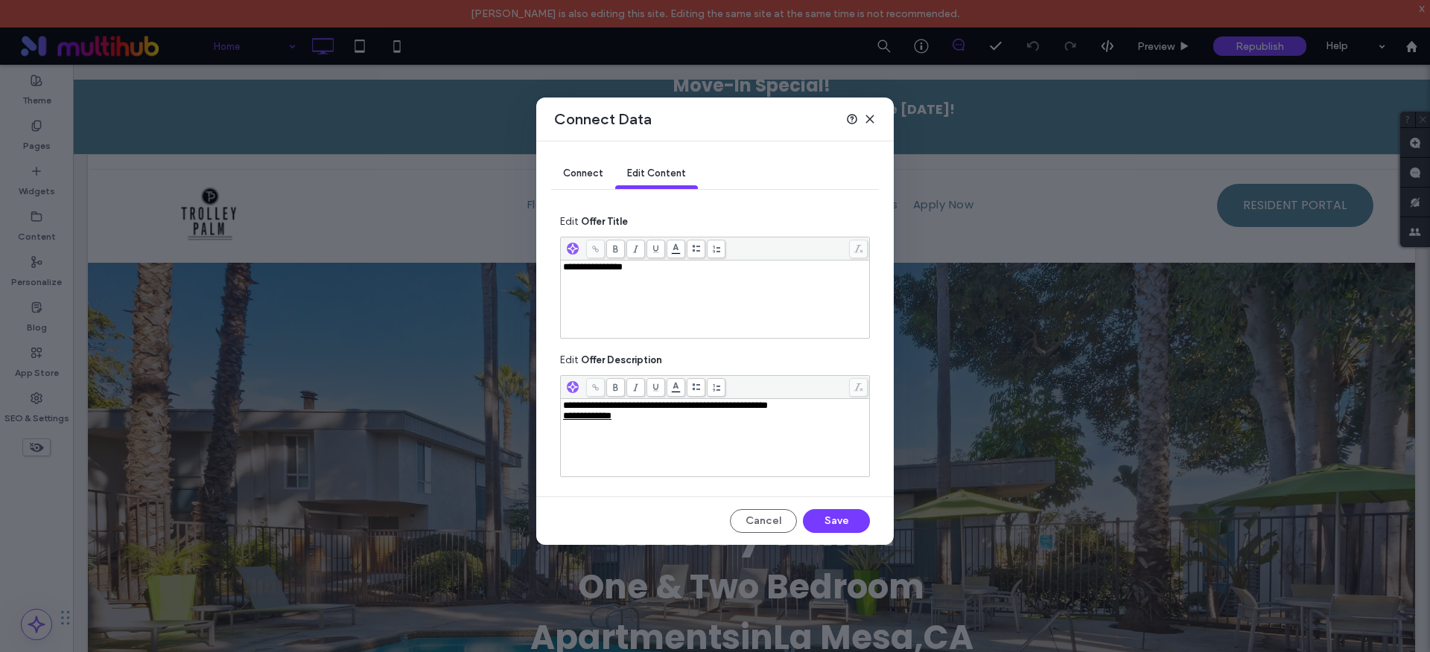
click at [604, 417] on span "**********" at bounding box center [587, 416] width 48 height 10
click at [869, 123] on icon at bounding box center [870, 119] width 12 height 12
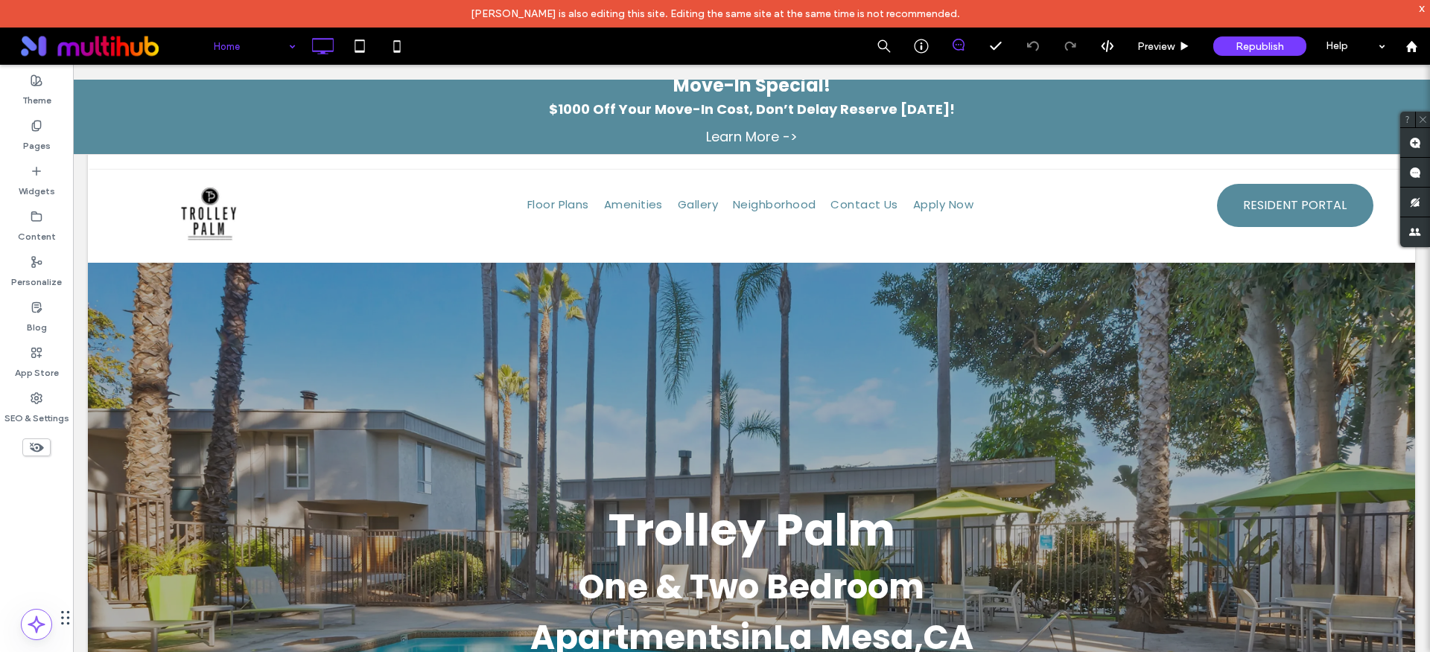
click at [497, 117] on p "$1000 Off Your Move-In Cost, Don’t Delay Reserve [DATE]!" at bounding box center [751, 109] width 1342 height 20
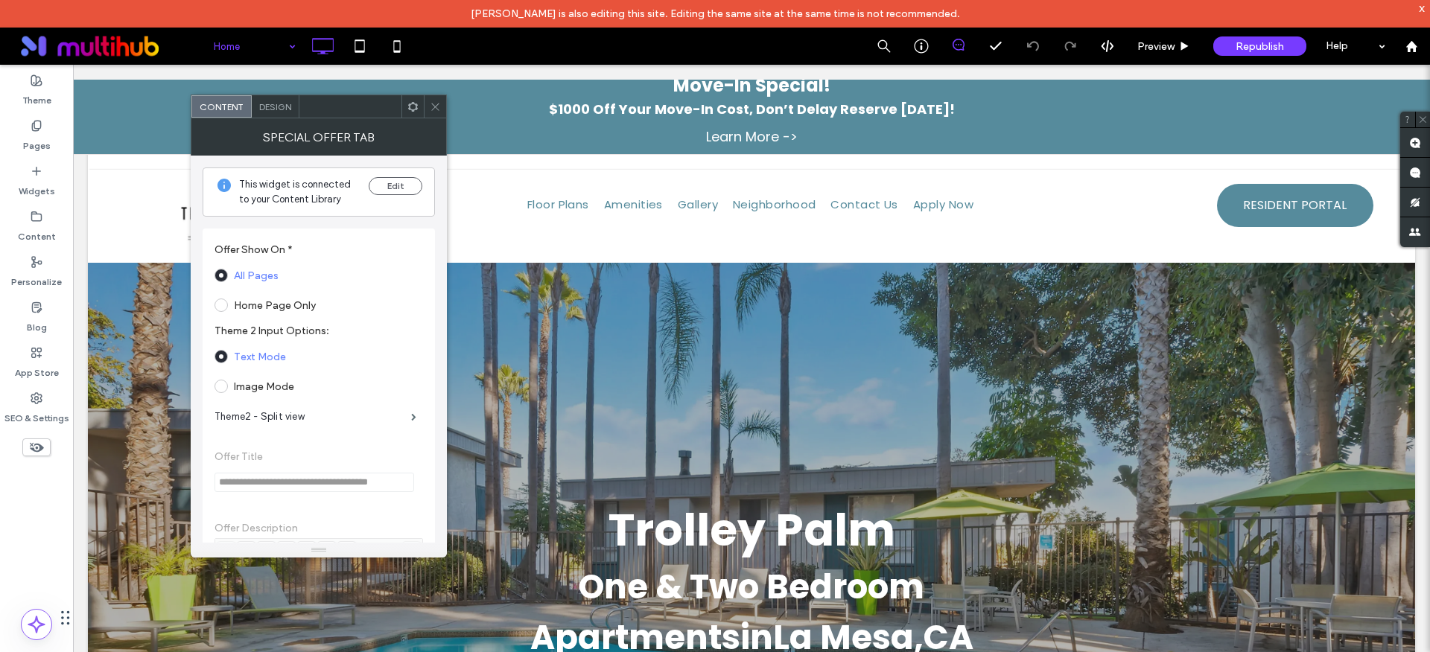
scroll to position [708, 0]
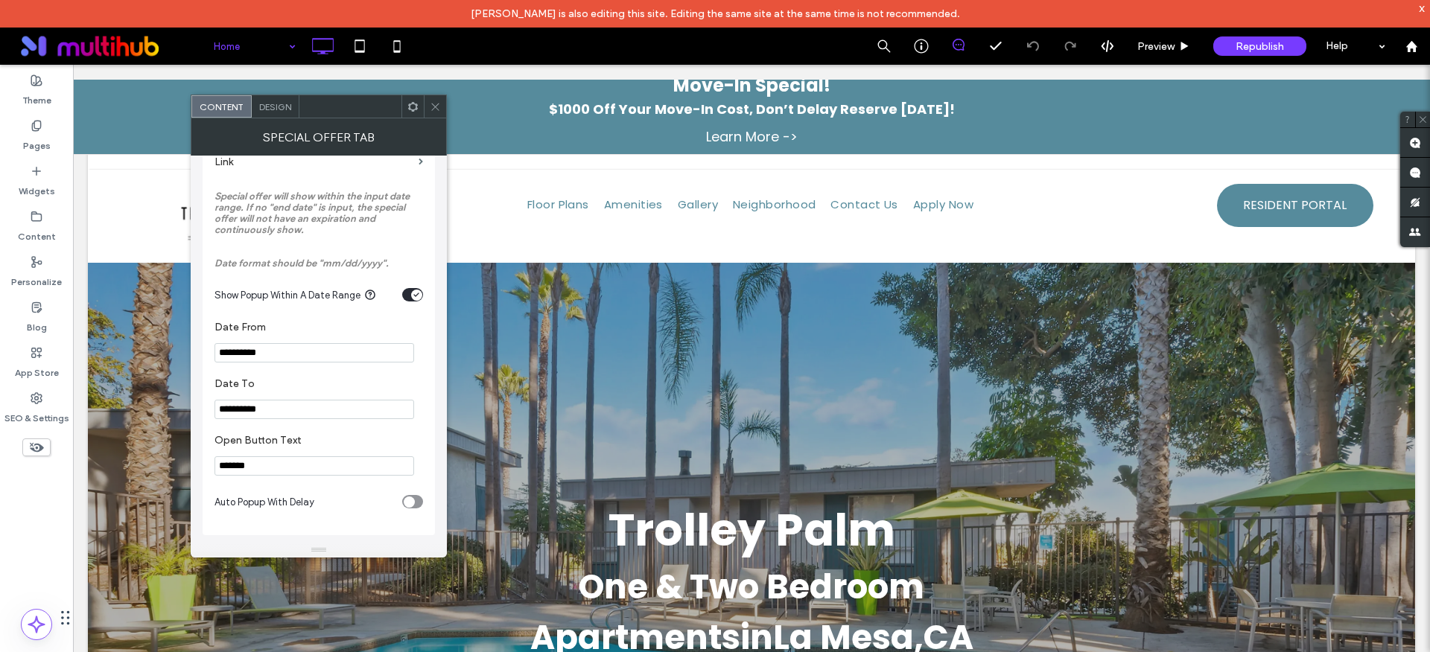
click at [276, 405] on input "**********" at bounding box center [315, 409] width 200 height 19
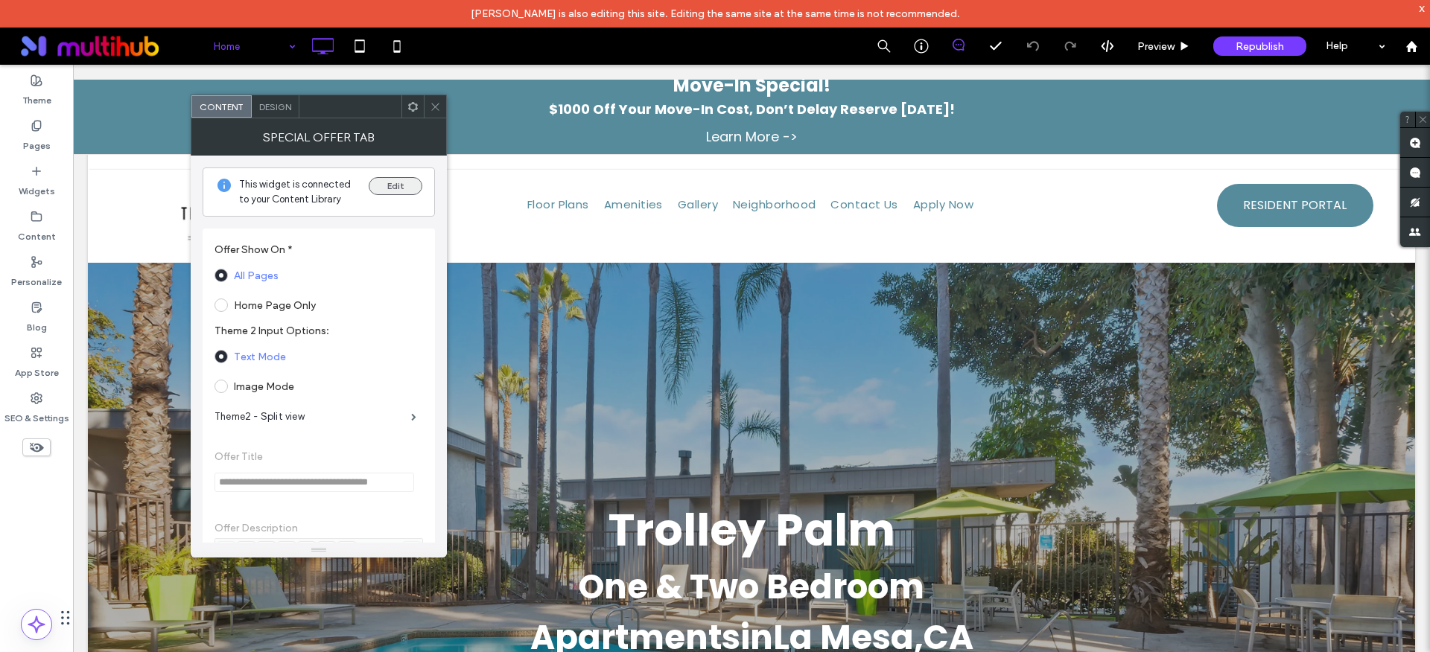
click at [416, 186] on button "Edit" at bounding box center [396, 186] width 54 height 18
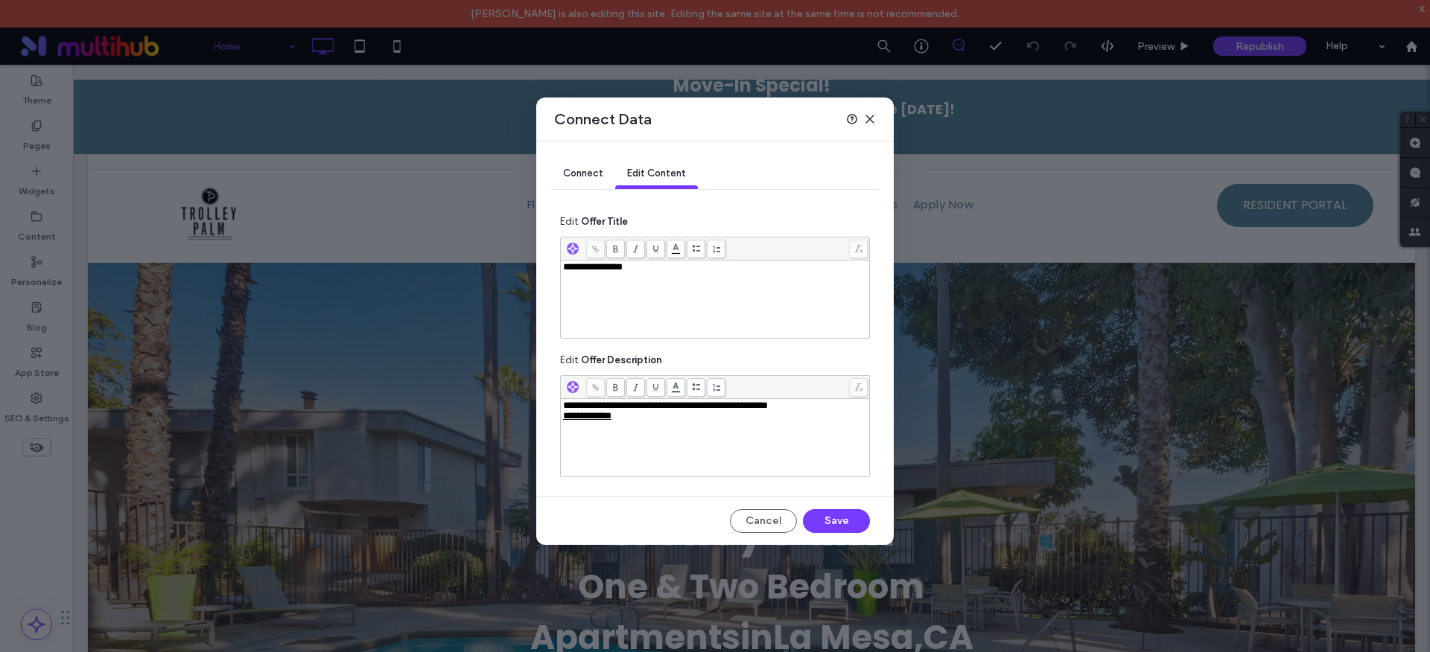
click at [587, 399] on div "**********" at bounding box center [715, 437] width 308 height 77
click at [591, 407] on span "**********" at bounding box center [665, 406] width 205 height 10
drag, startPoint x: 845, startPoint y: 516, endPoint x: 772, endPoint y: 451, distance: 97.6
click at [845, 516] on button "Save" at bounding box center [836, 521] width 67 height 24
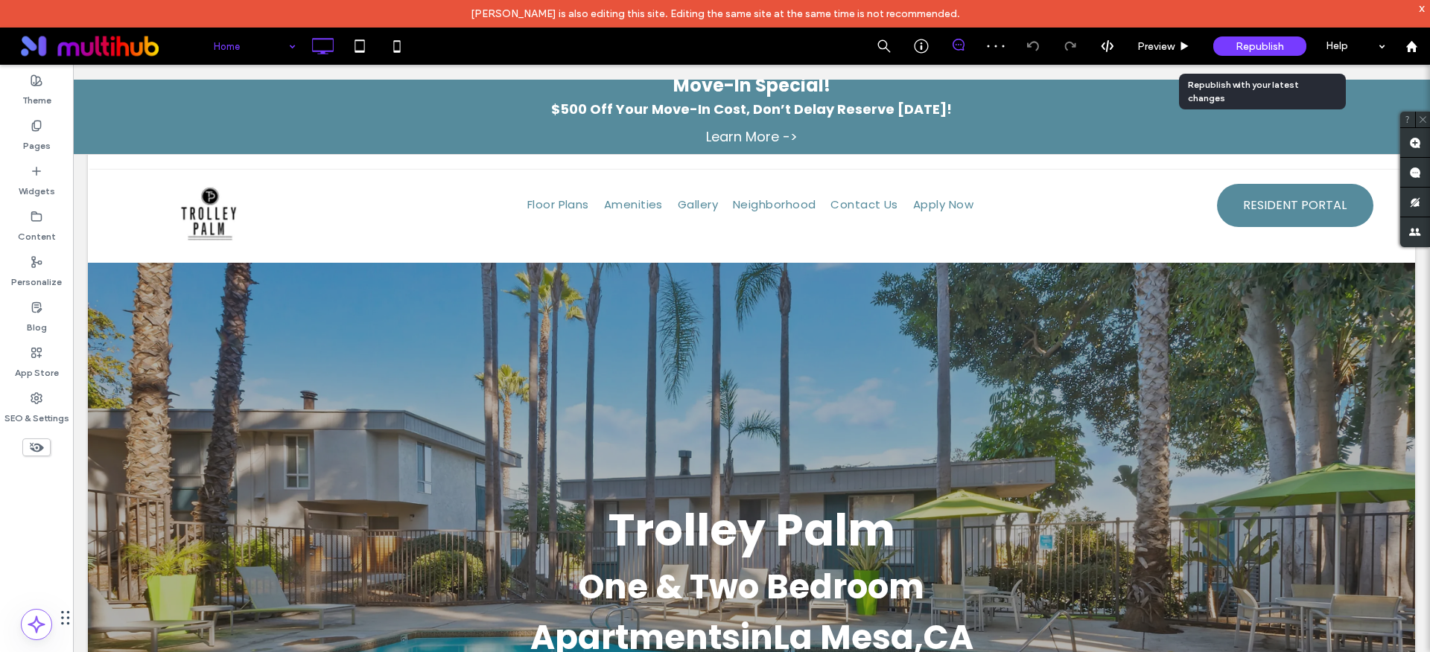
click at [1279, 50] on span "Republish" at bounding box center [1260, 46] width 48 height 13
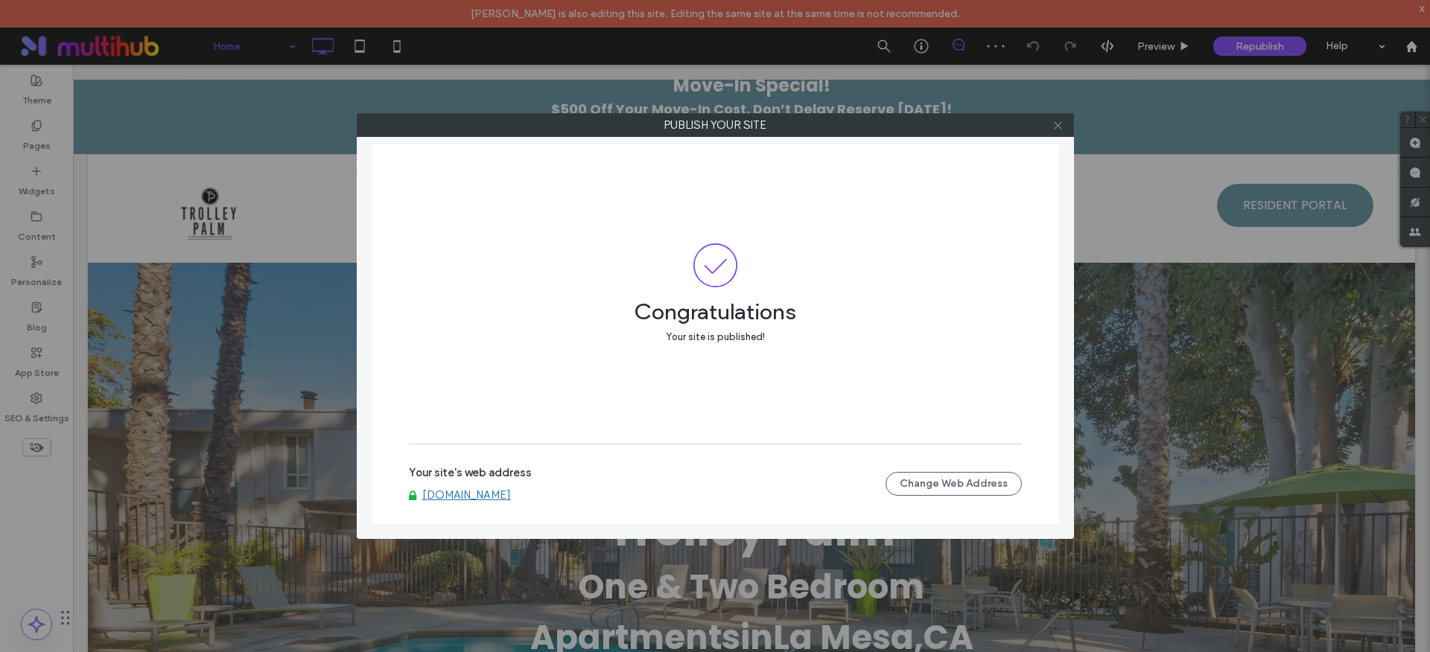
click at [1058, 121] on icon at bounding box center [1057, 125] width 11 height 11
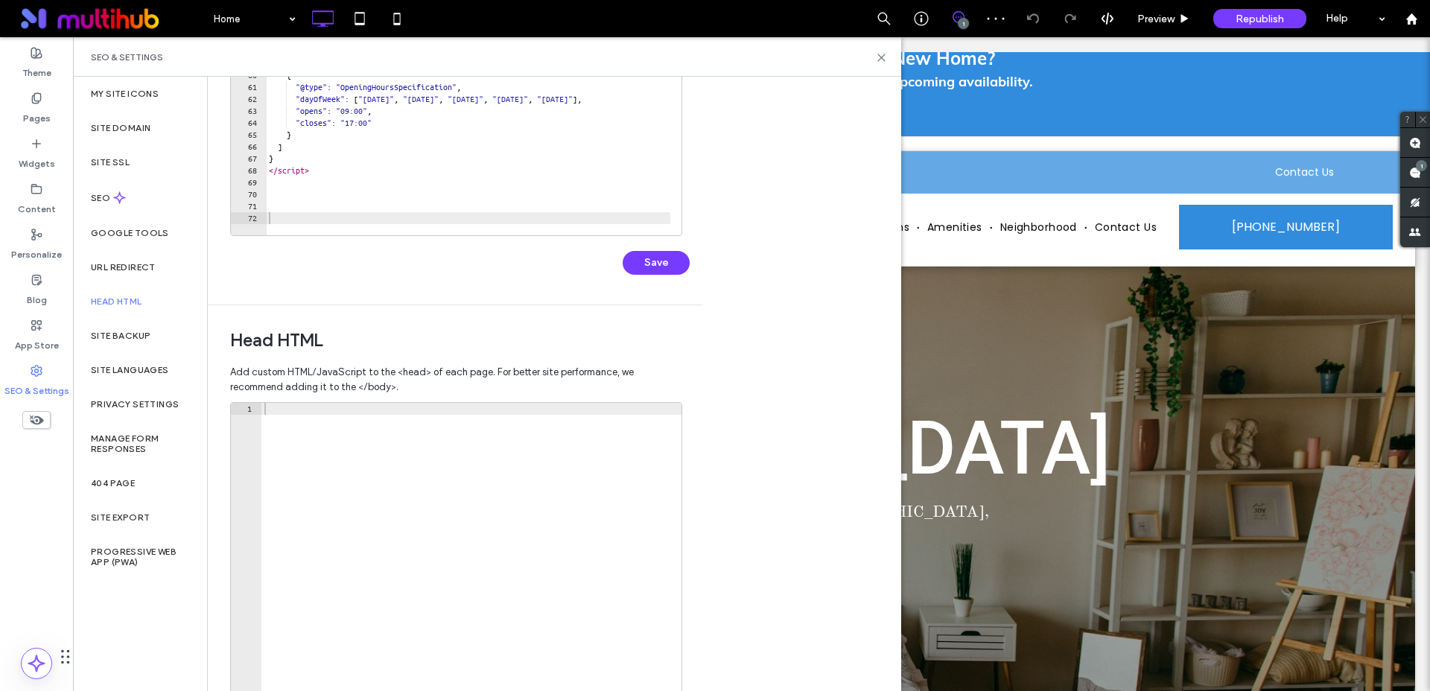
scroll to position [329, 0]
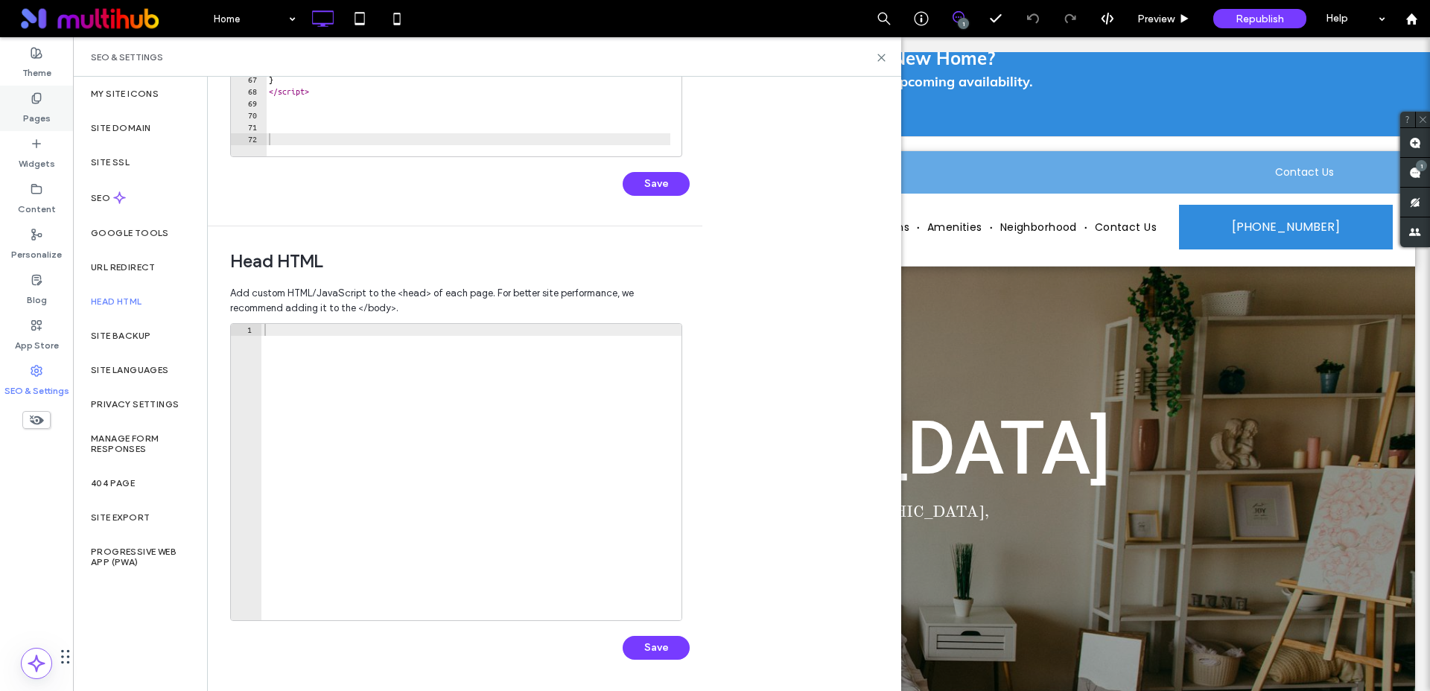
click at [34, 121] on label "Pages" at bounding box center [37, 114] width 28 height 21
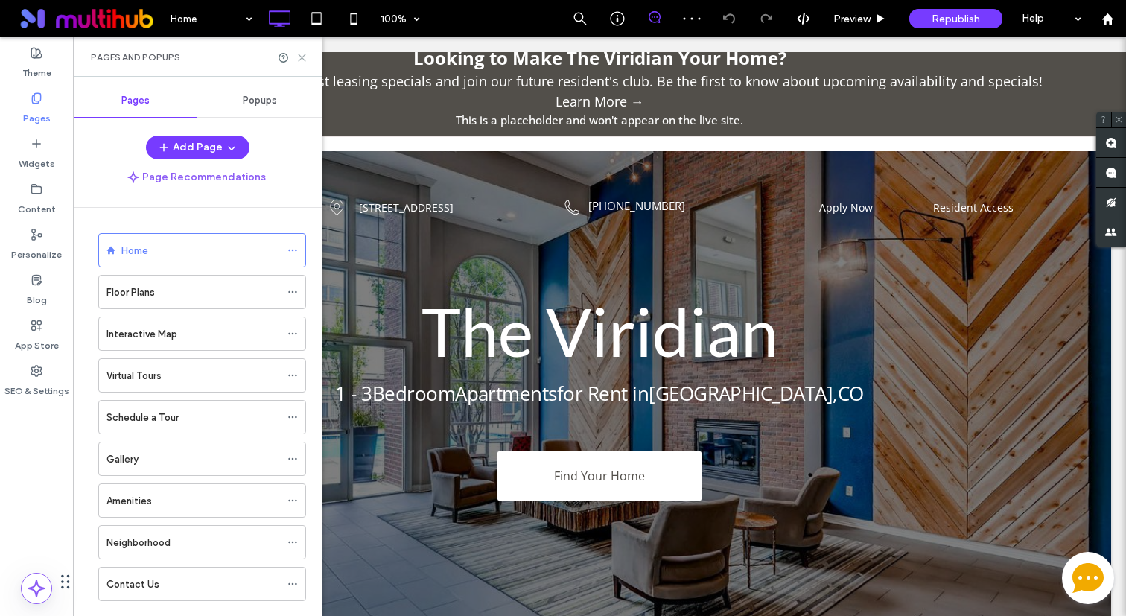
click at [304, 60] on icon at bounding box center [301, 57] width 11 height 11
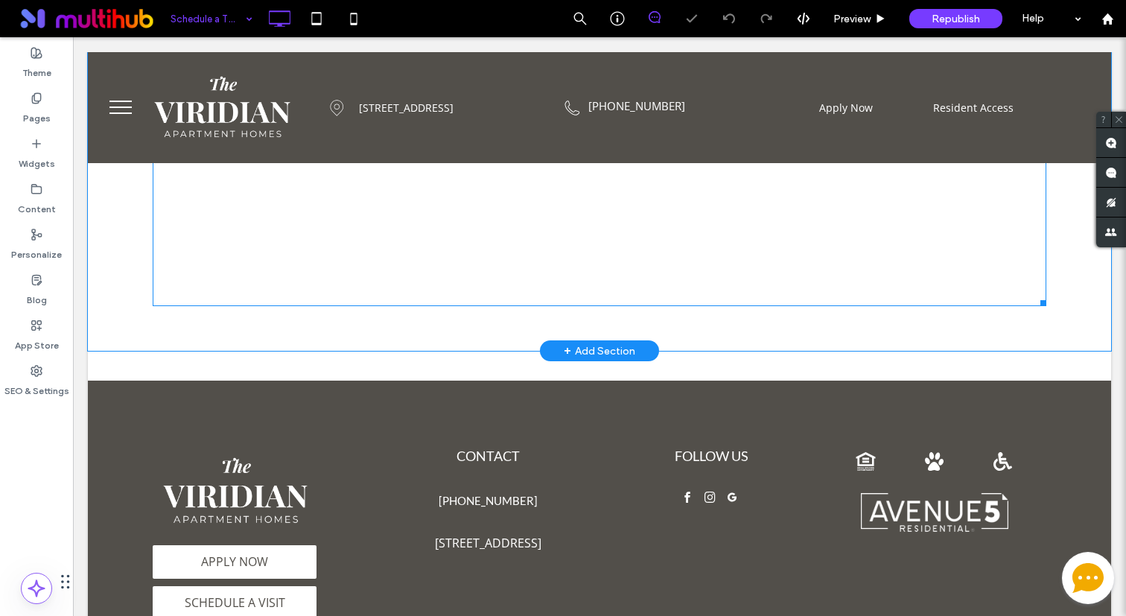
scroll to position [421, 0]
click at [359, 276] on span at bounding box center [600, 185] width 894 height 244
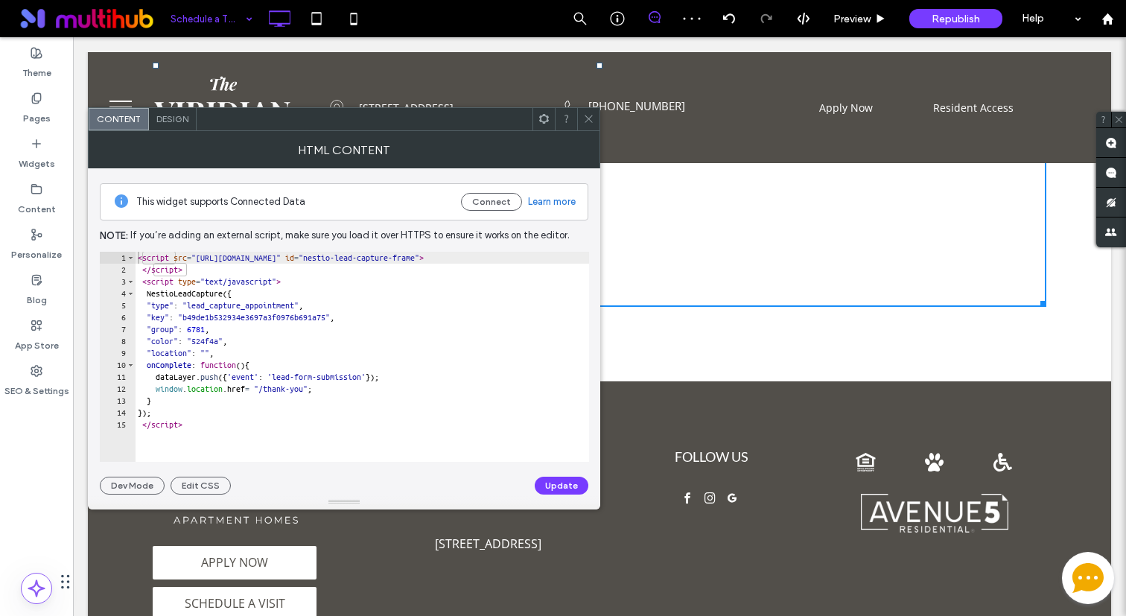
type textarea "**********"
click at [212, 342] on div "< script src = "https://integrations.nestio.com/contact-widget/v1/integration.j…" at bounding box center [433, 363] width 596 height 223
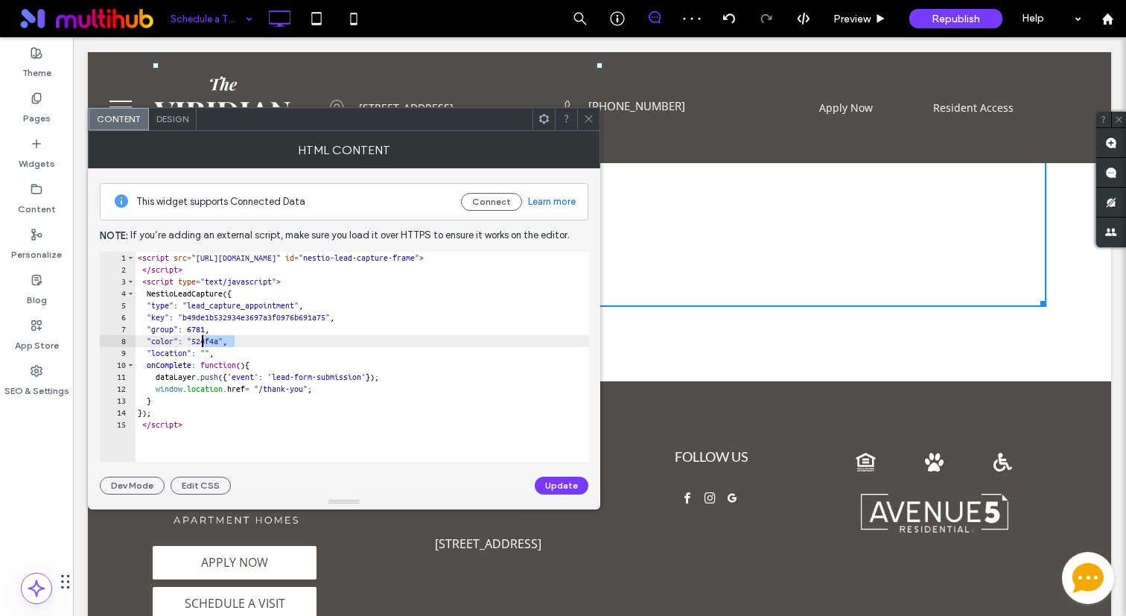
click at [212, 342] on div "< script src = "https://integrations.nestio.com/contact-widget/v1/integration.j…" at bounding box center [433, 363] width 596 height 223
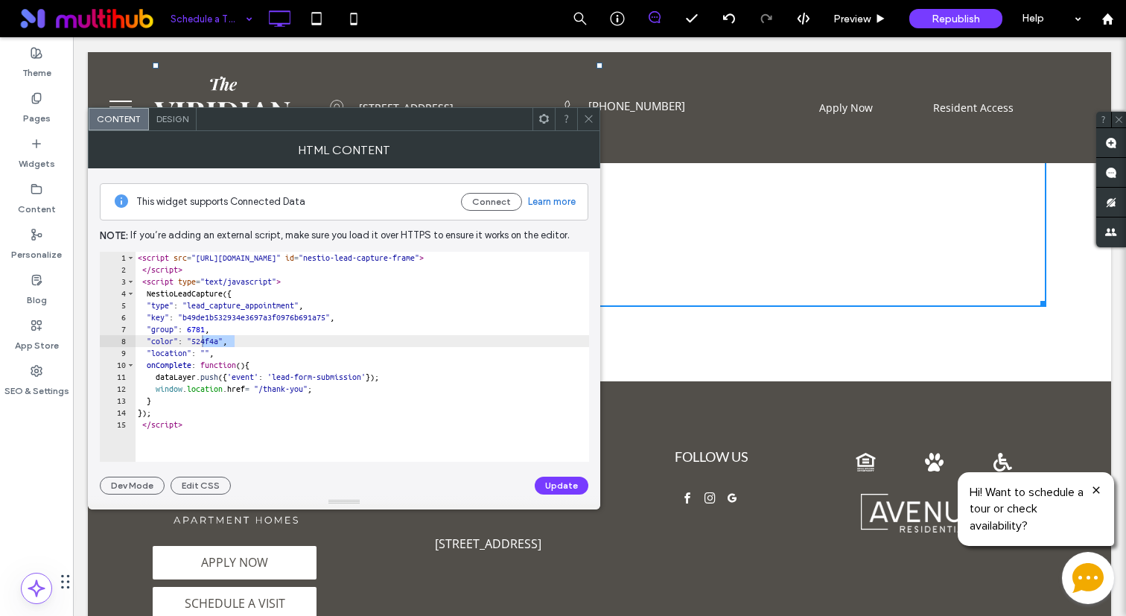
click at [589, 119] on use at bounding box center [588, 118] width 7 height 7
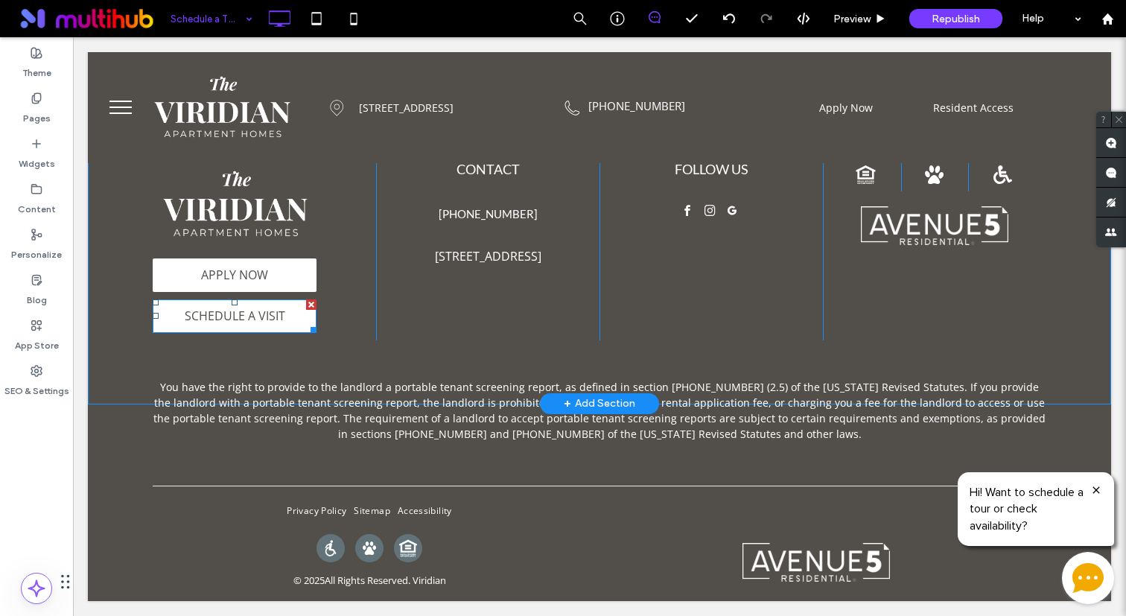
scroll to position [0, 0]
